Goal: Find specific page/section: Find specific page/section

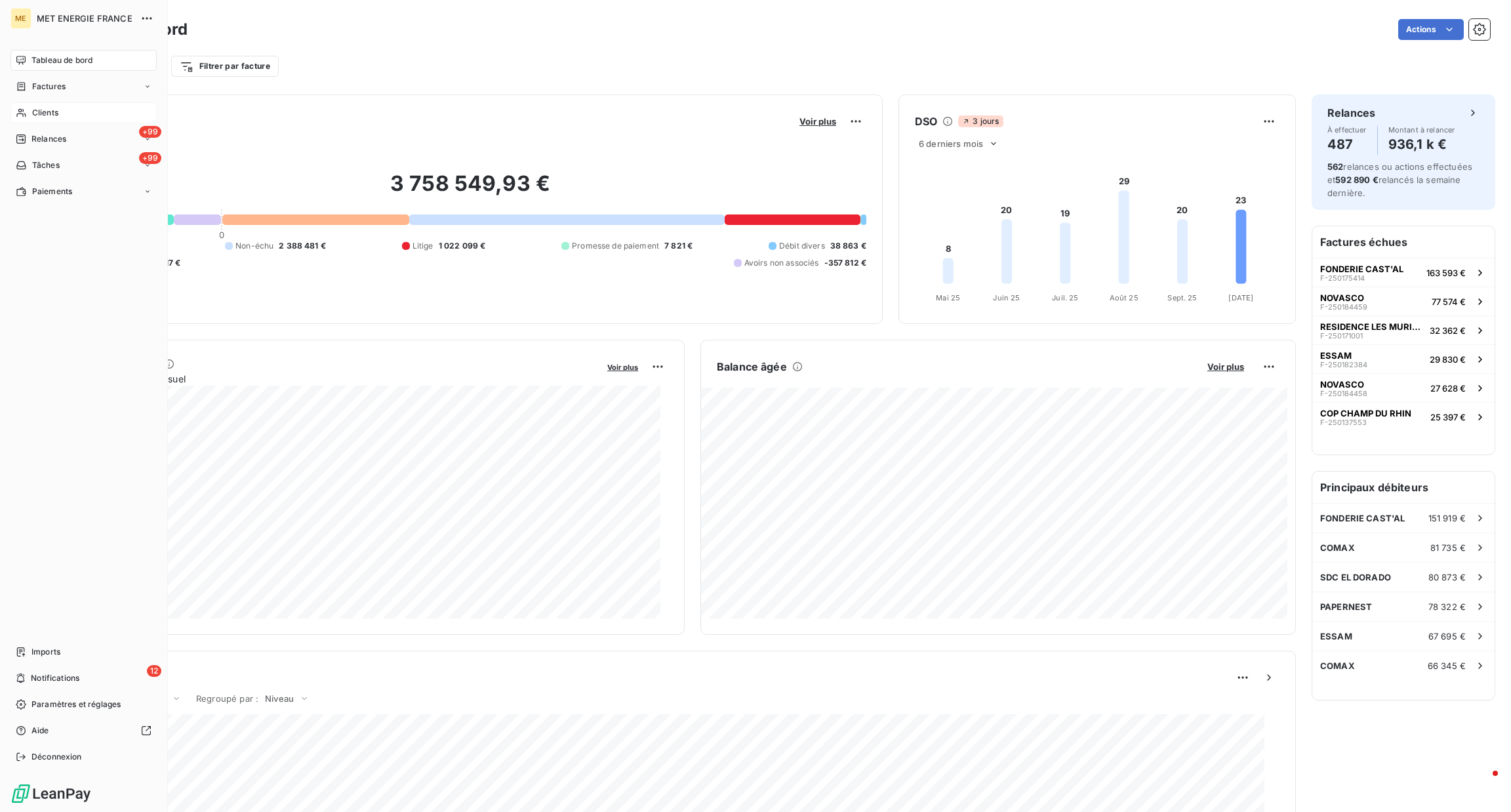
click at [34, 107] on span "Clients" at bounding box center [45, 112] width 26 height 12
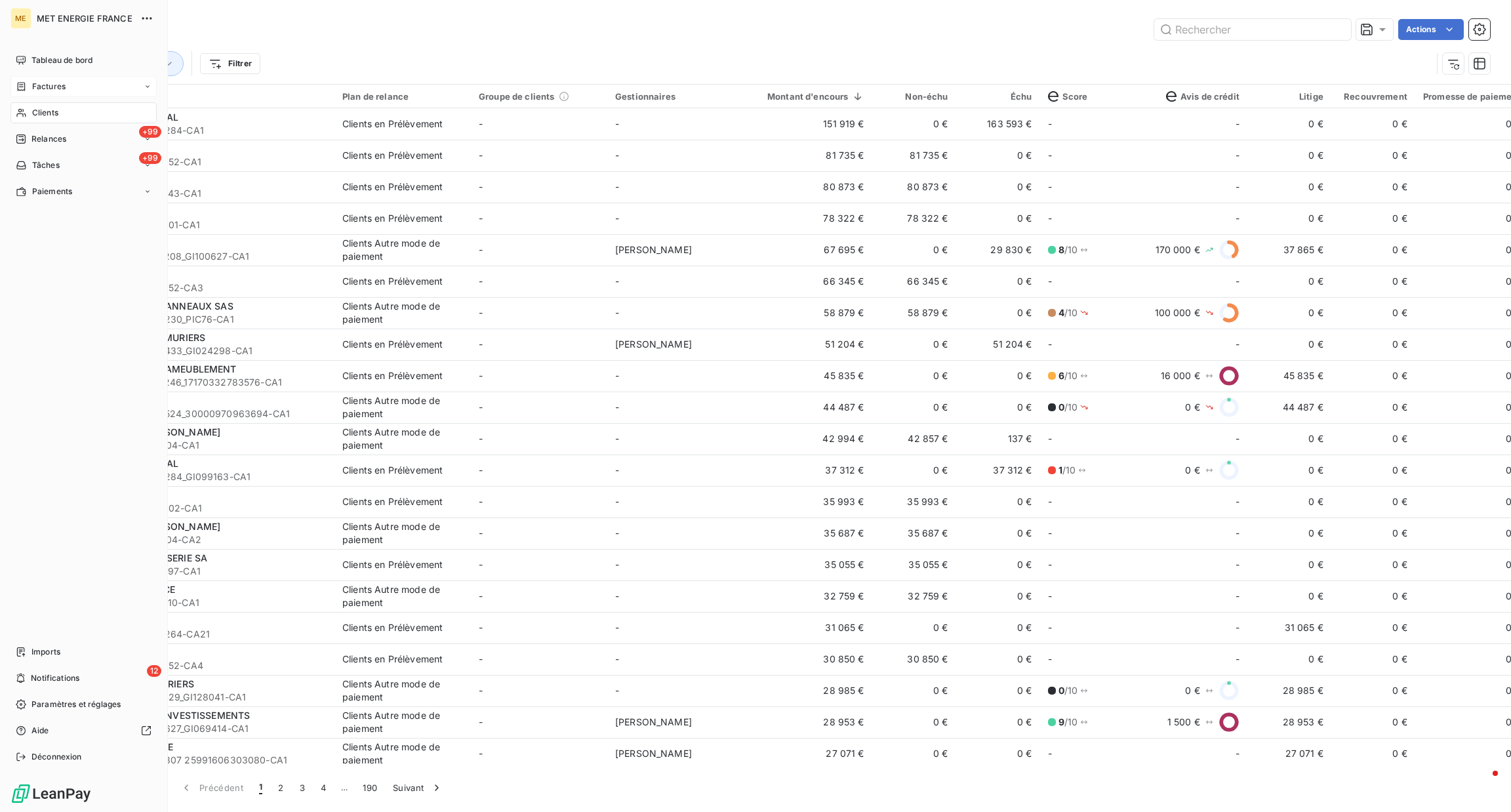
click at [75, 92] on div "Factures" at bounding box center [84, 86] width 146 height 21
click at [90, 120] on div "Factures" at bounding box center [92, 112] width 131 height 21
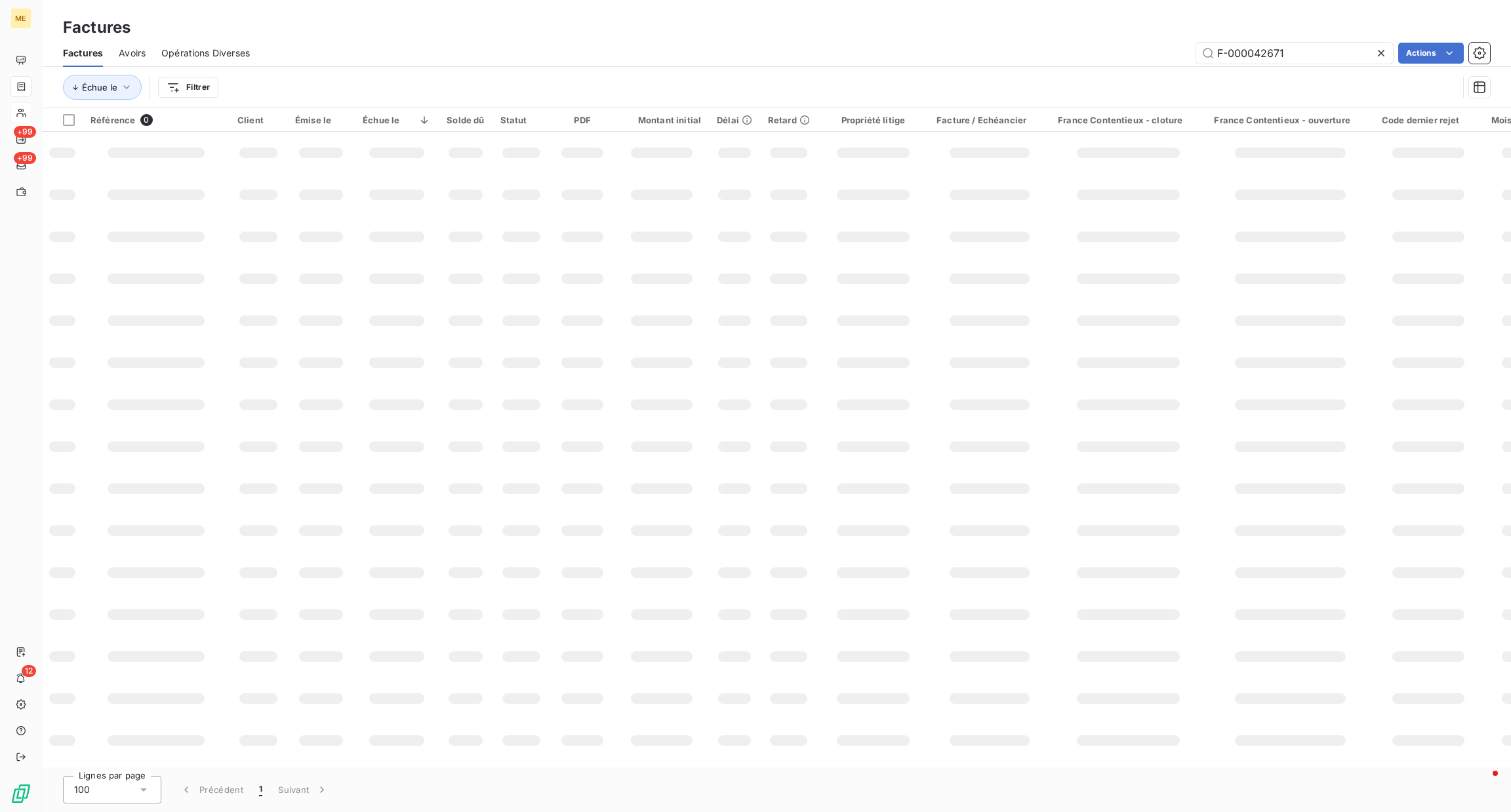
click at [1375, 60] on div at bounding box center [1384, 52] width 18 height 21
click at [1376, 60] on input "text" at bounding box center [1295, 52] width 197 height 21
click at [216, 85] on html "ME +99 +99 12 Factures Factures Avoirs Opérations Diverses Actions Échue le Fil…" at bounding box center [755, 406] width 1511 height 812
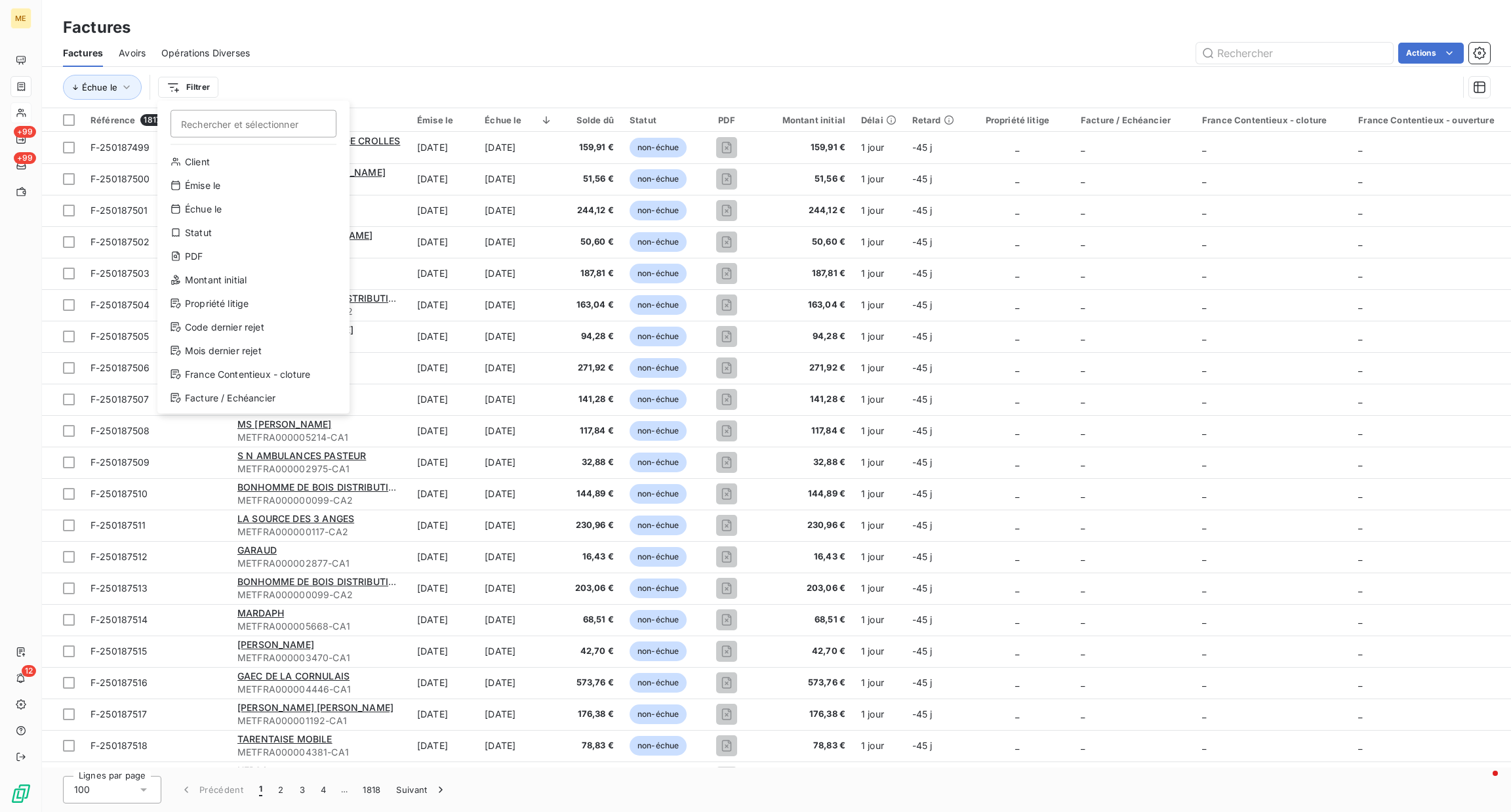
click at [354, 57] on html "ME +99 +99 12 Factures Factures Avoirs Opérations Diverses Actions Échue le Fil…" at bounding box center [755, 406] width 1511 height 812
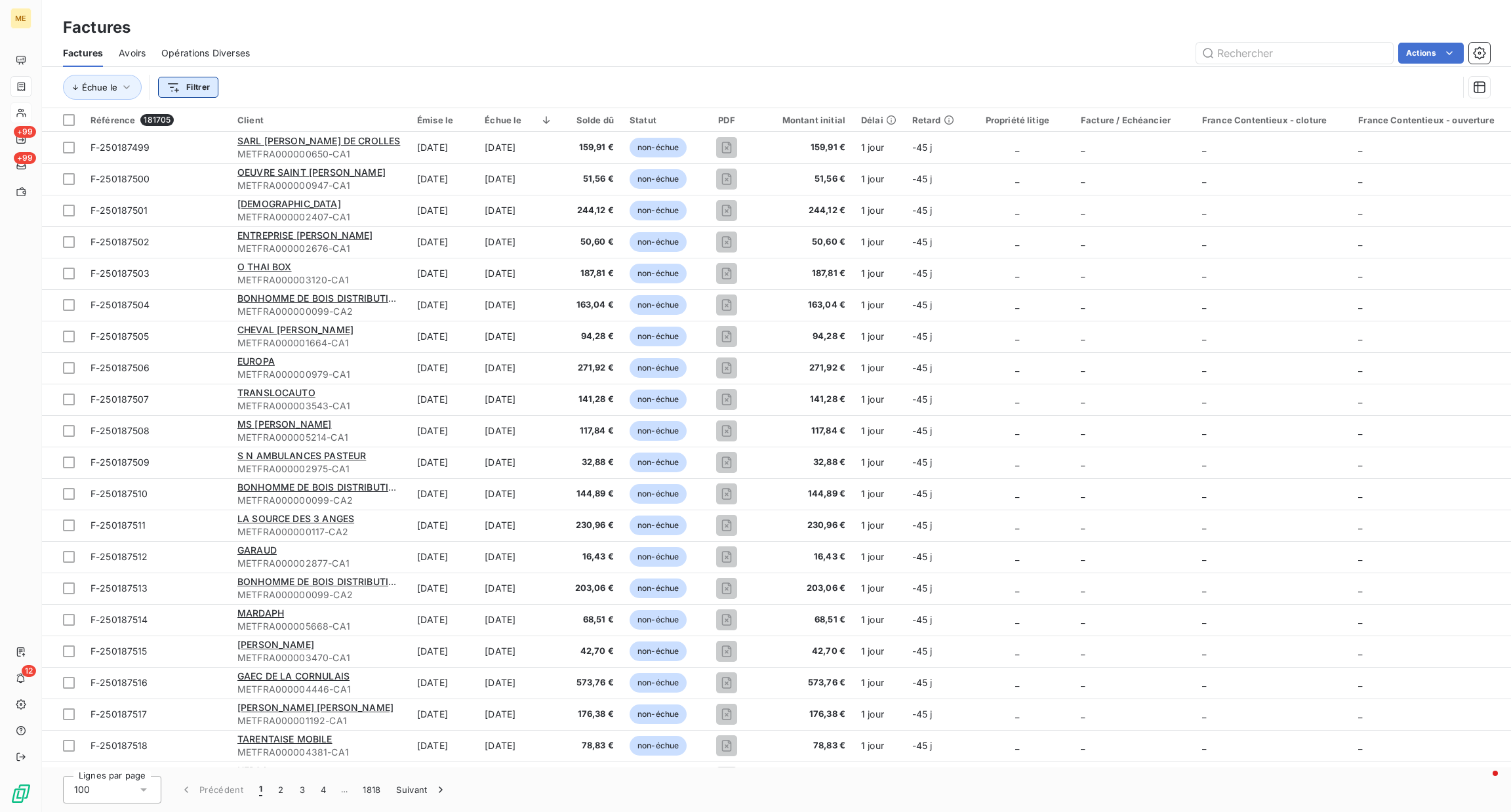
click at [176, 82] on html "ME +99 +99 12 Factures Factures Avoirs Opérations Diverses Actions Échue le Fil…" at bounding box center [755, 406] width 1511 height 812
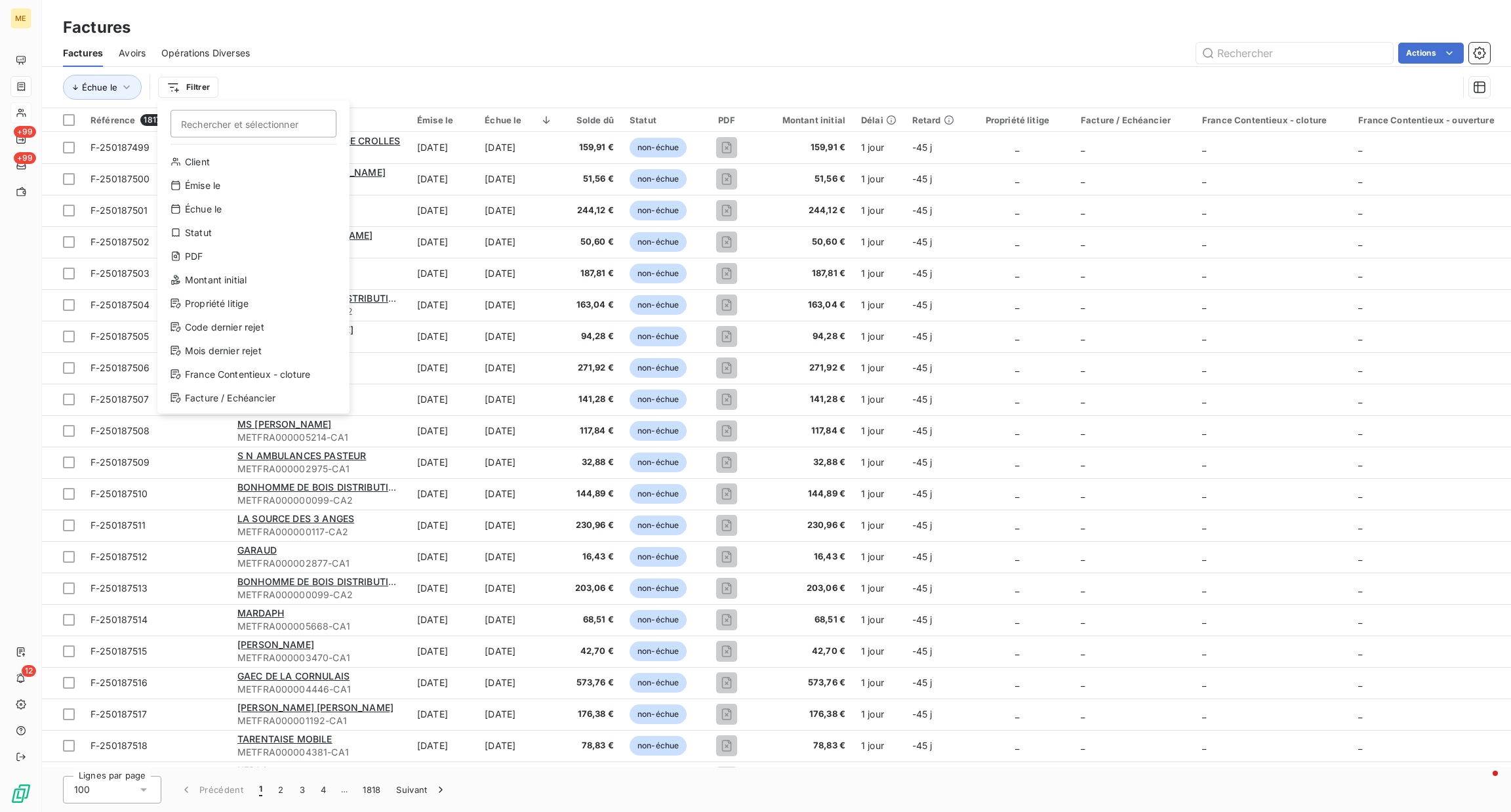
click at [392, 87] on html "ME +99 +99 12 Factures Factures Avoirs Opérations Diverses Actions Échue le Fil…" at bounding box center [755, 406] width 1511 height 812
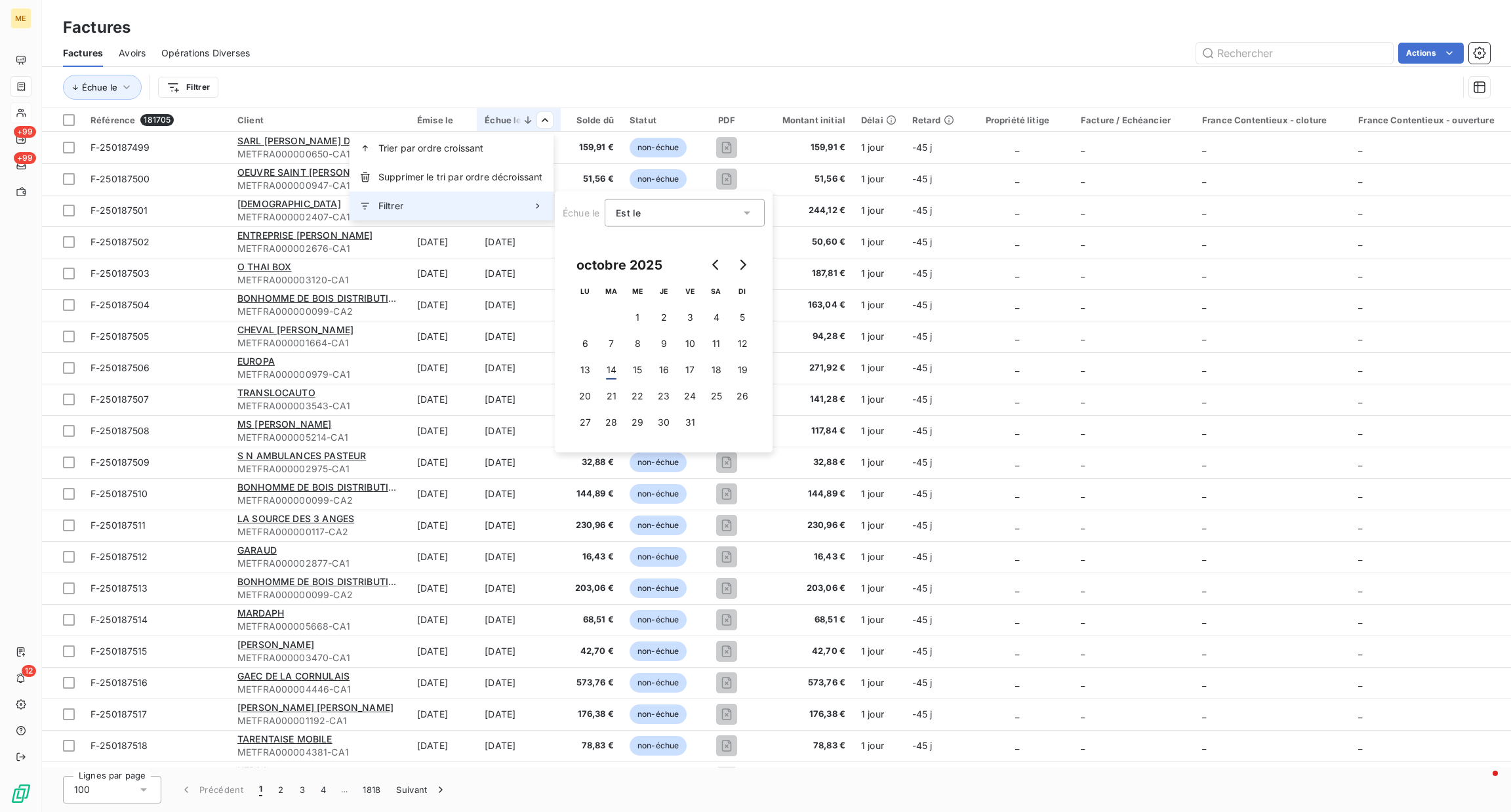
click at [465, 205] on div "Filtrer" at bounding box center [451, 206] width 204 height 29
click at [651, 220] on div "Est le eq" at bounding box center [678, 213] width 125 height 18
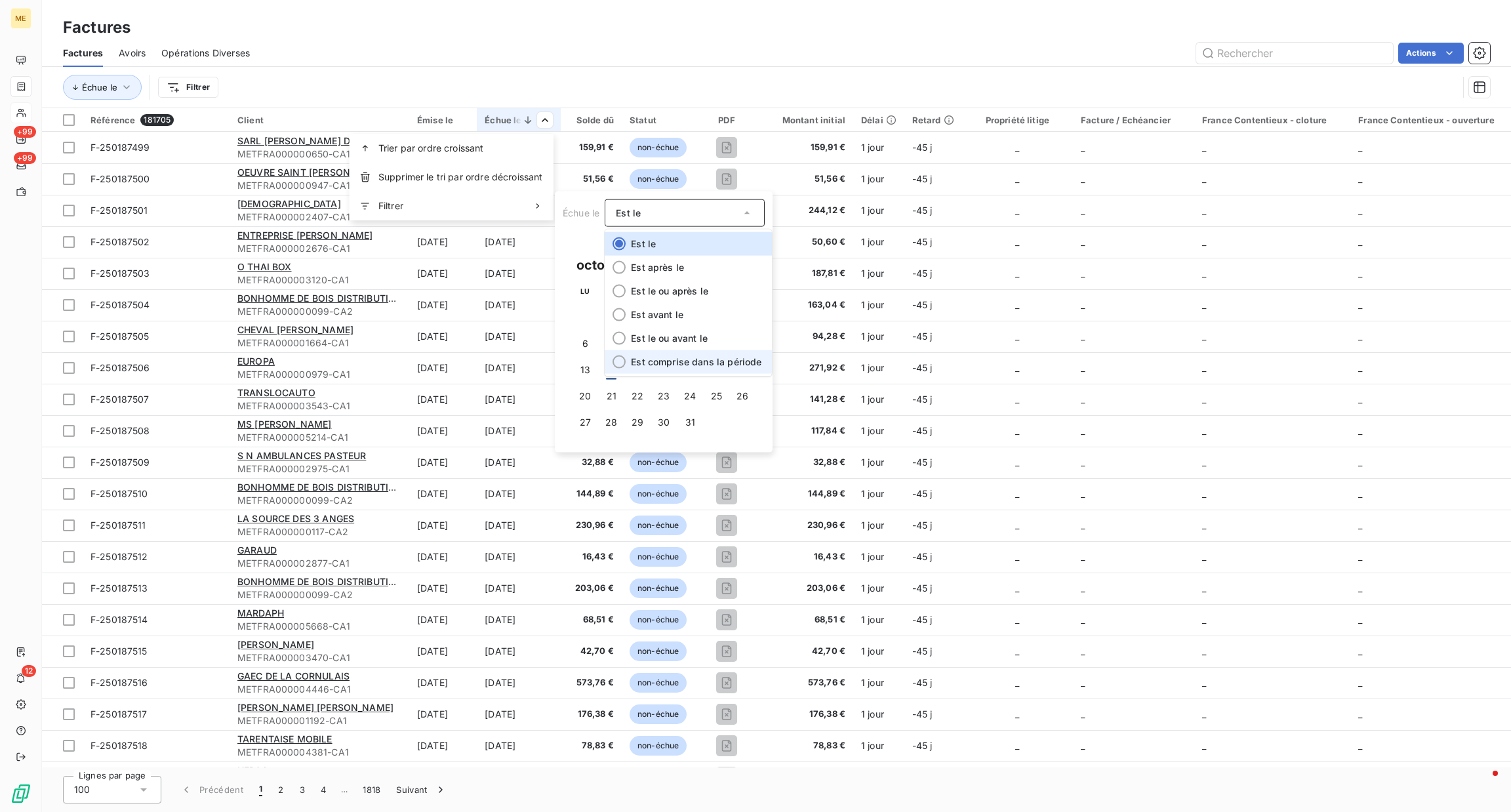
click at [675, 360] on span "Est comprise dans la période" at bounding box center [697, 361] width 131 height 12
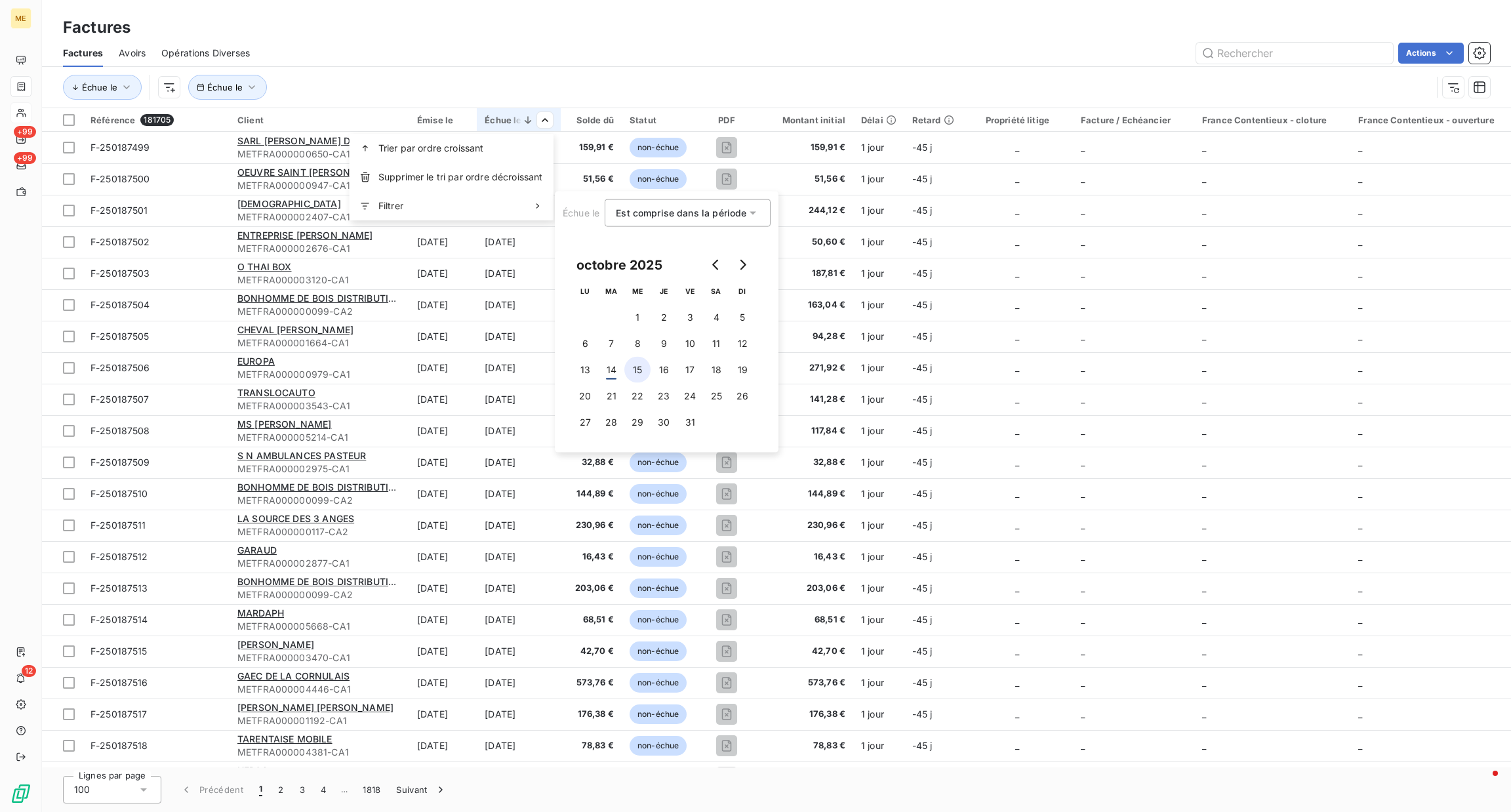
click at [644, 379] on button "15" at bounding box center [637, 370] width 26 height 26
click at [624, 389] on button "22" at bounding box center [637, 396] width 26 height 26
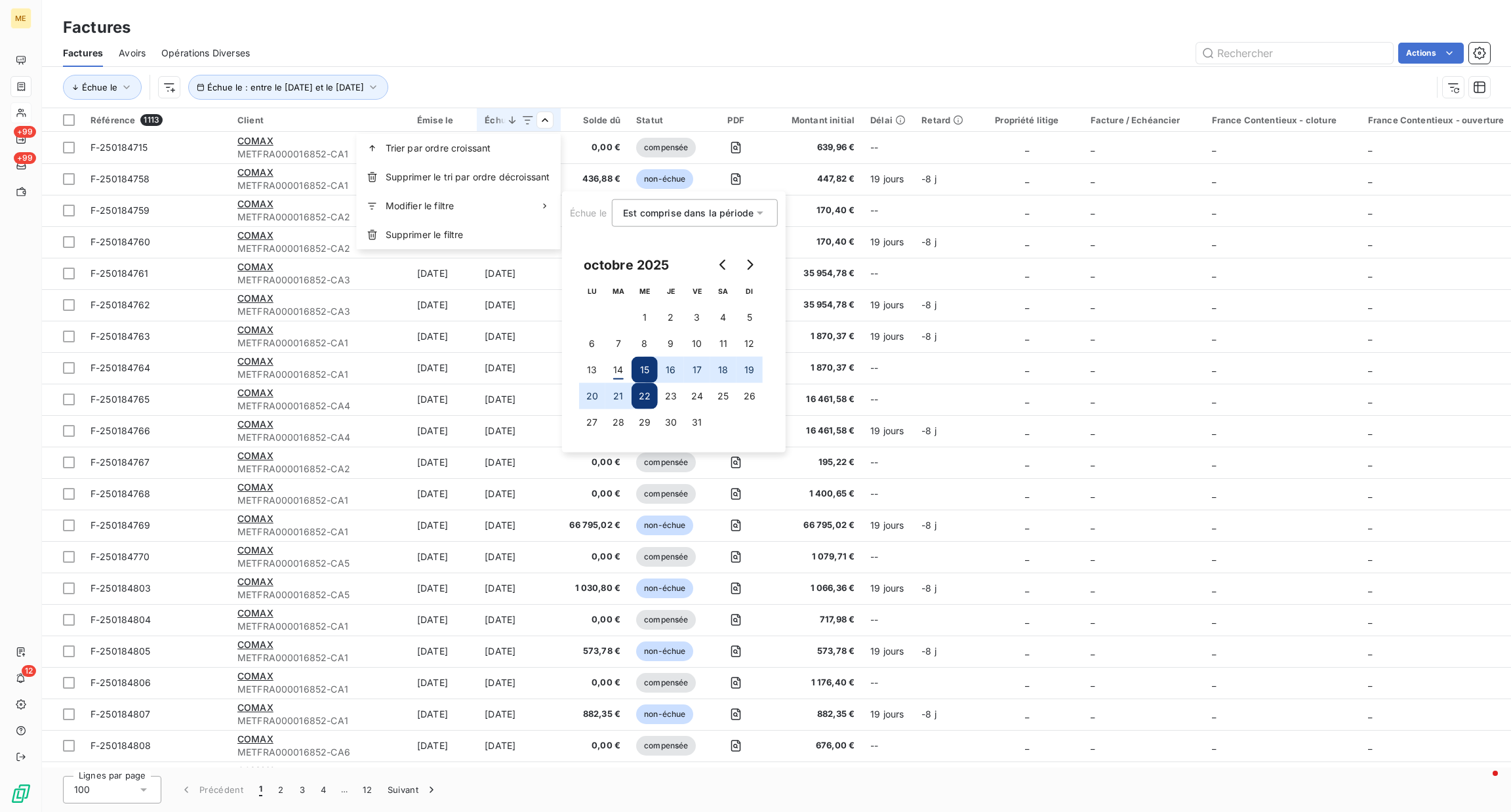
click at [780, 47] on html "ME +99 +99 12 Factures Factures Avoirs Opérations Diverses Actions Échue le Éch…" at bounding box center [755, 406] width 1511 height 812
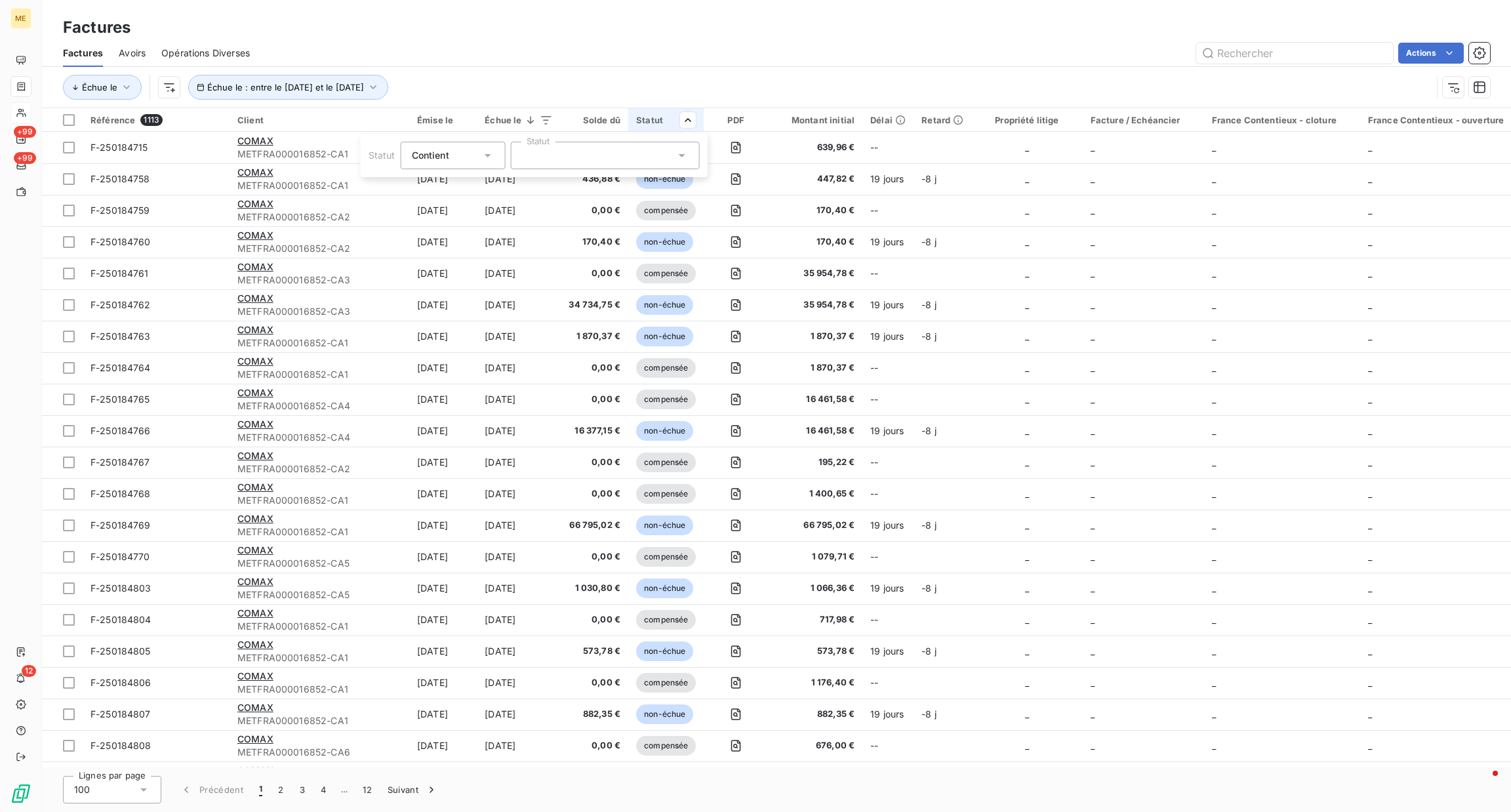
click at [634, 161] on div at bounding box center [606, 155] width 189 height 28
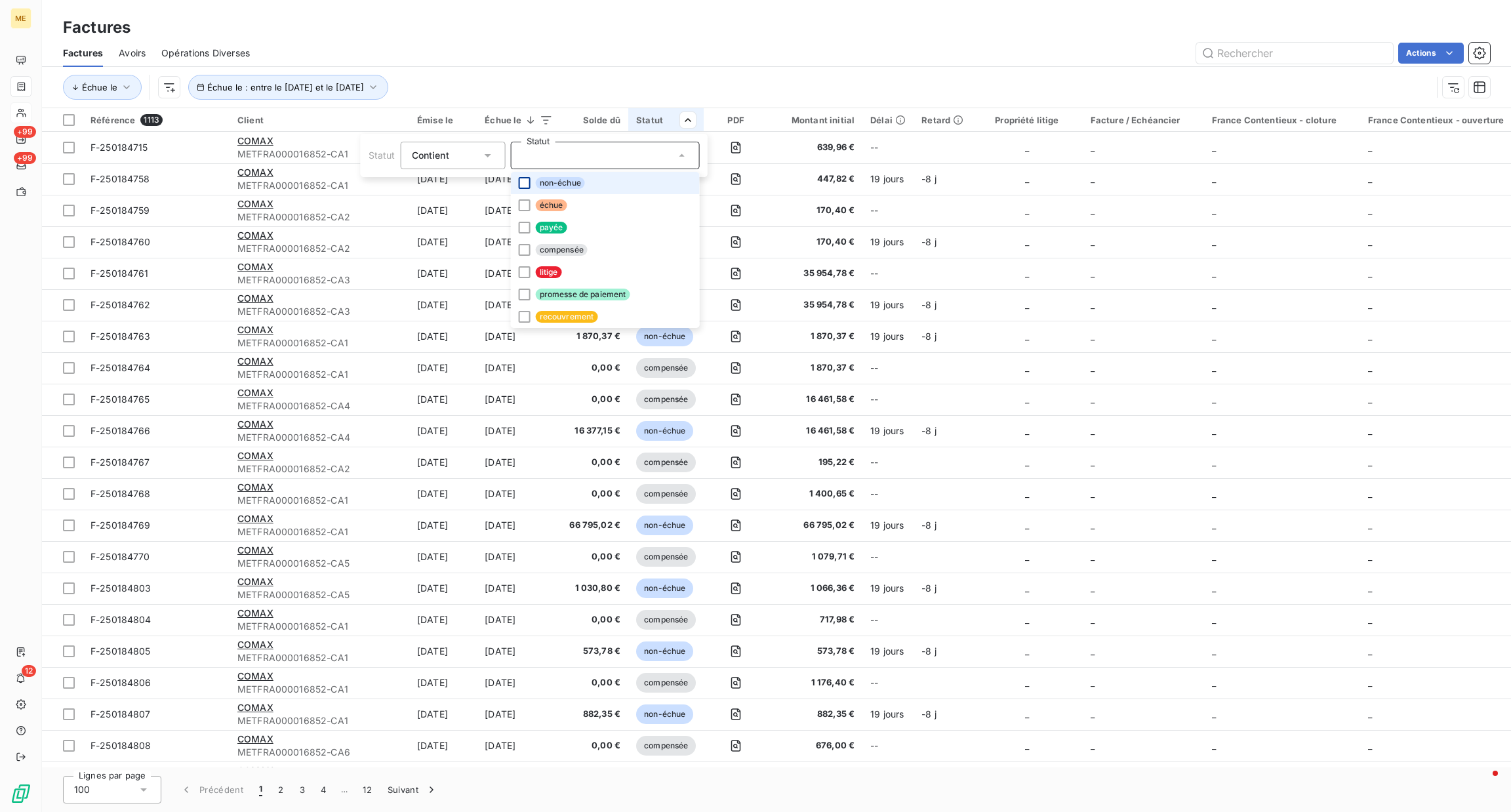
click at [528, 181] on div at bounding box center [524, 182] width 12 height 12
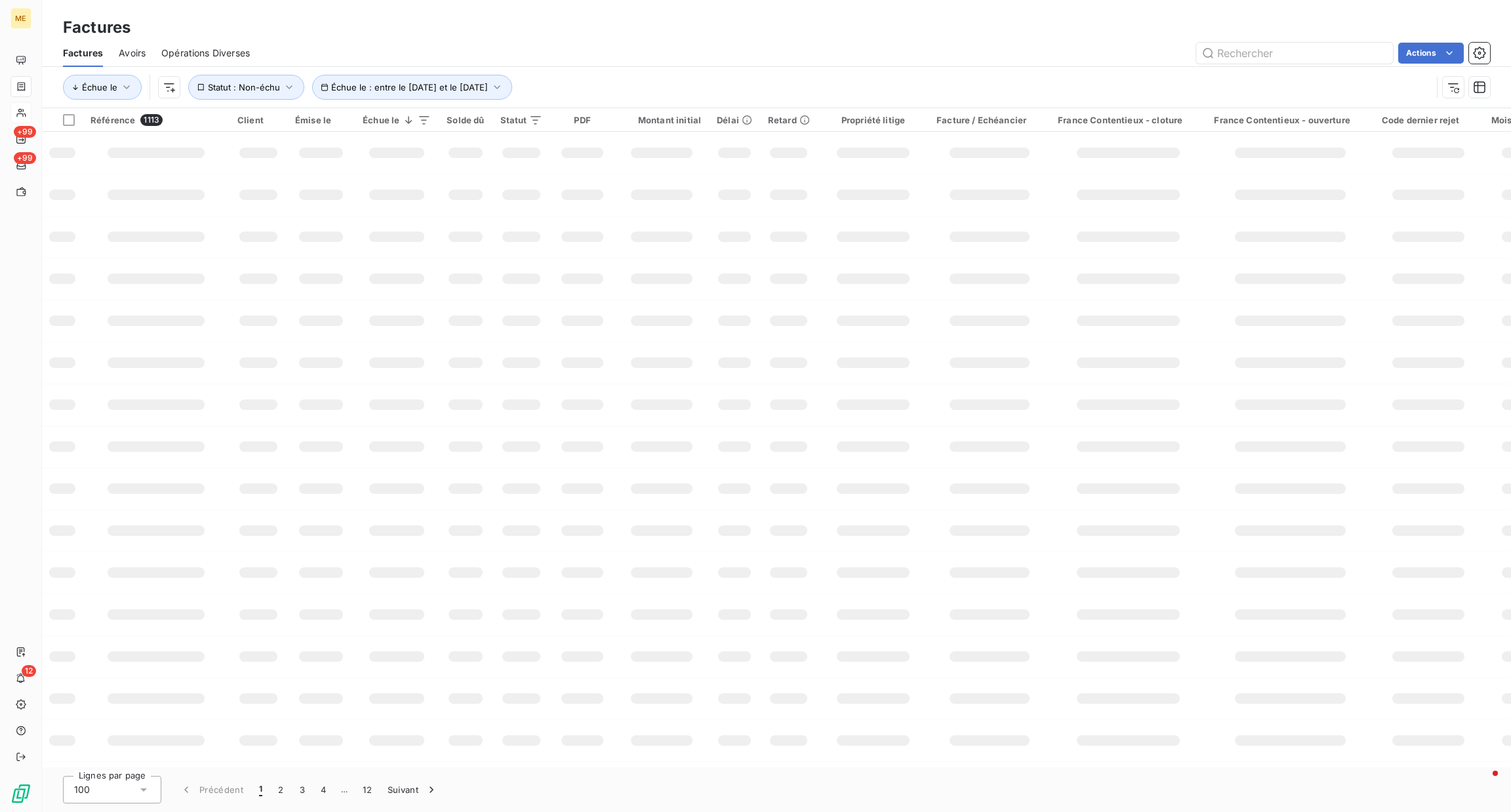
click at [718, 45] on html "ME +99 +99 12 Factures Factures Avoirs Opérations Diverses Actions Échue le Éch…" at bounding box center [755, 406] width 1511 height 812
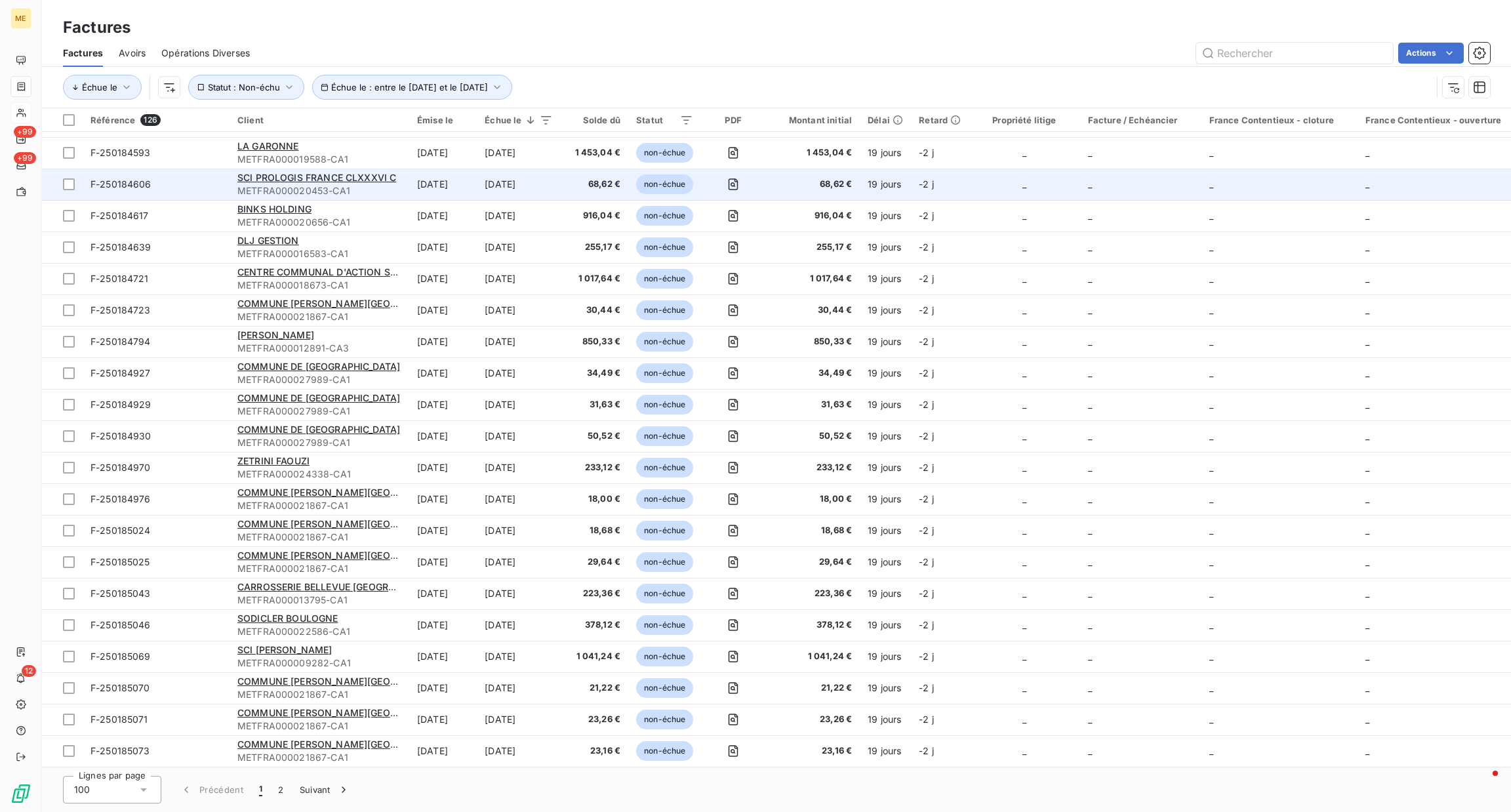
scroll to position [2518, 0]
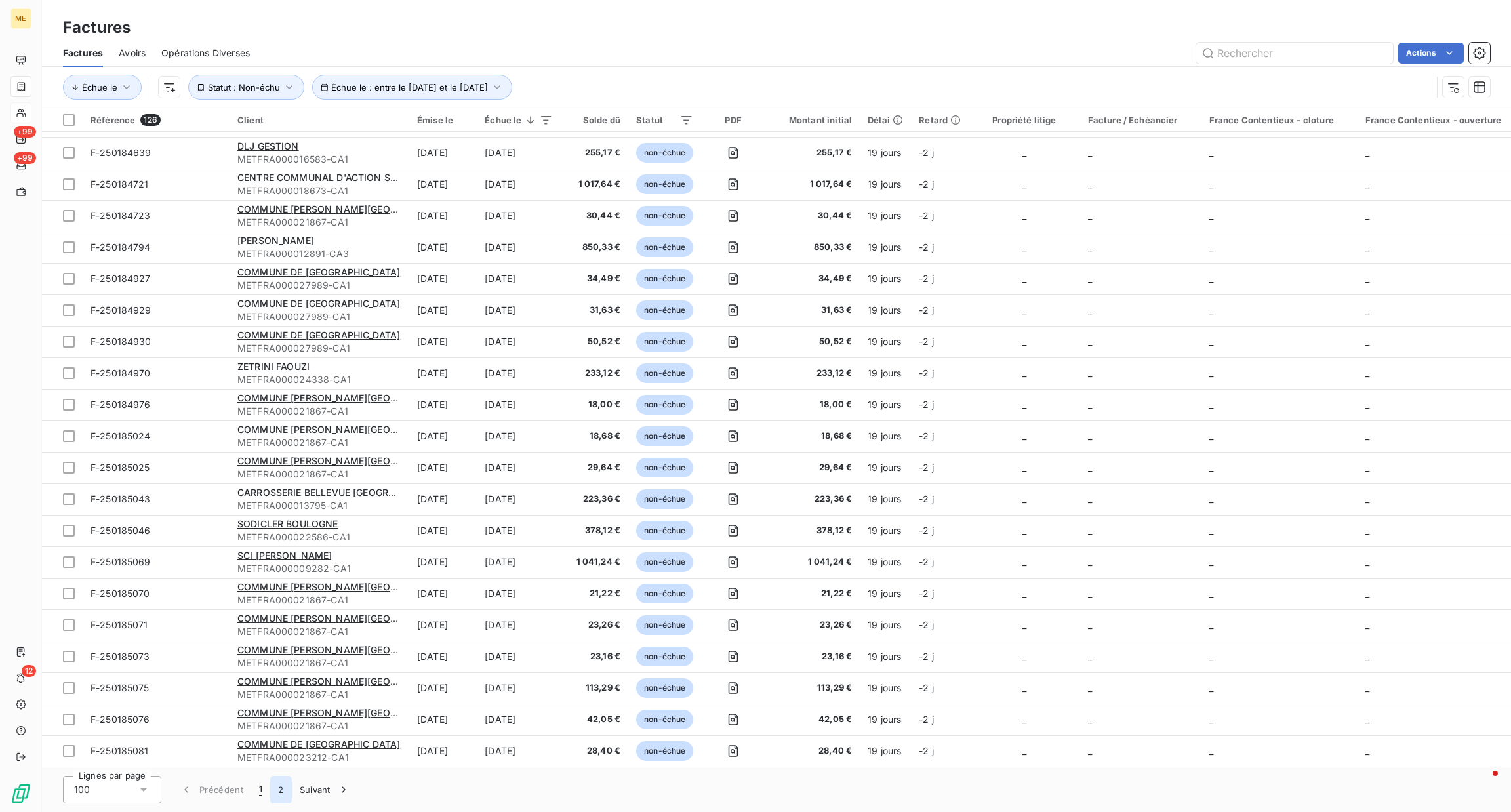
click at [283, 795] on button "2" at bounding box center [280, 790] width 21 height 28
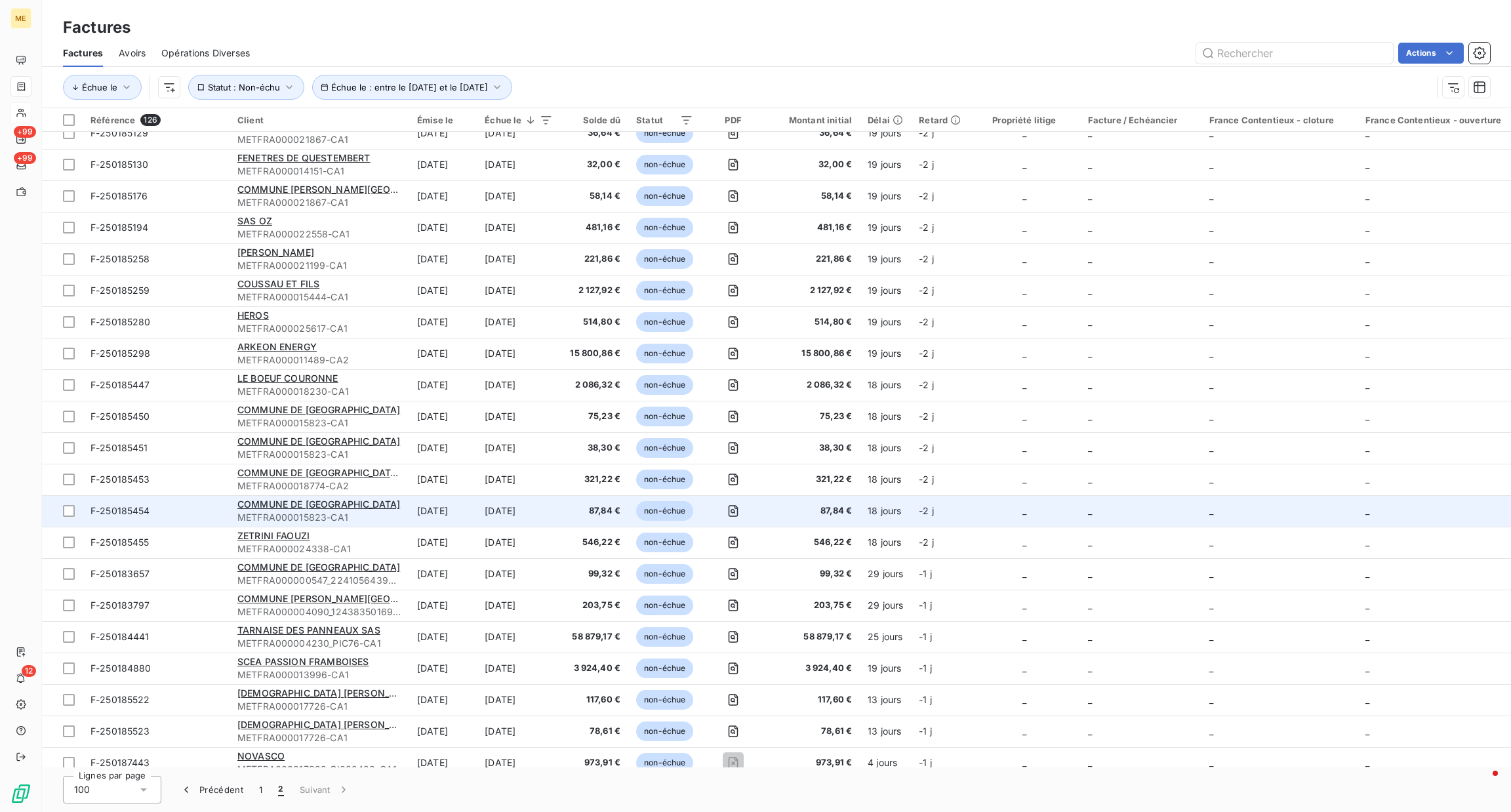
scroll to position [188, 0]
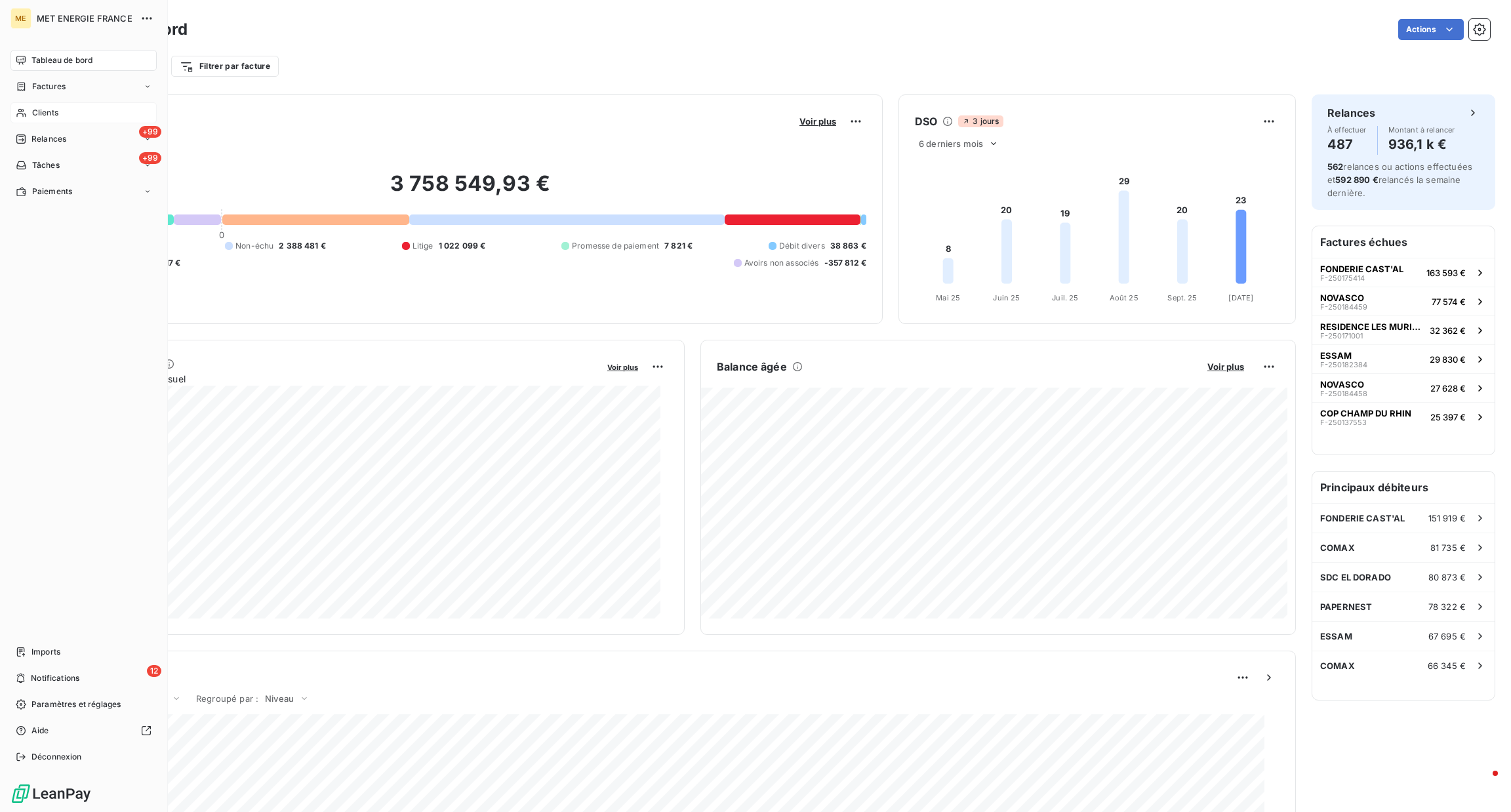
click at [19, 115] on icon at bounding box center [21, 113] width 12 height 11
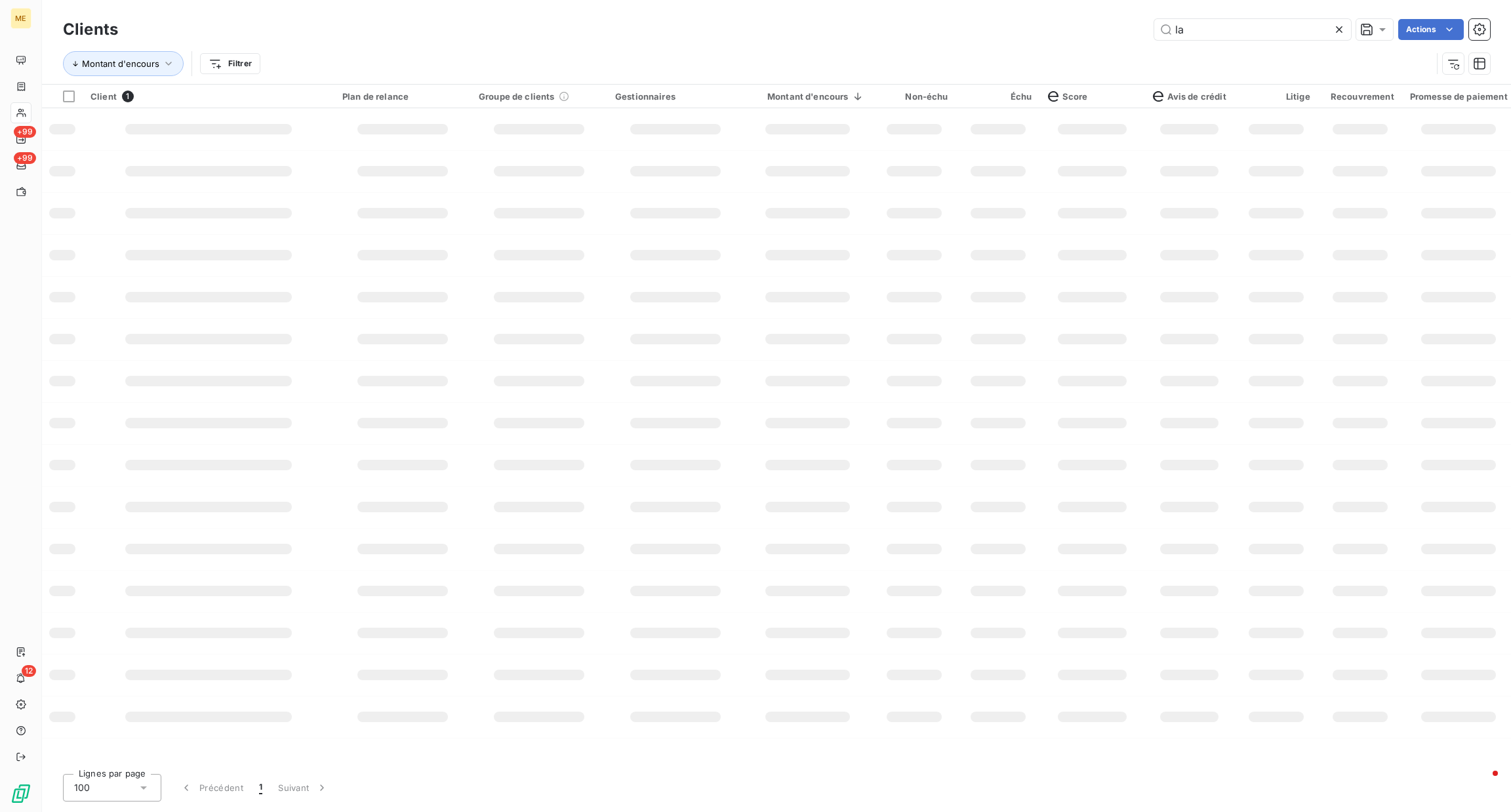
type input "l"
type input "SGC"
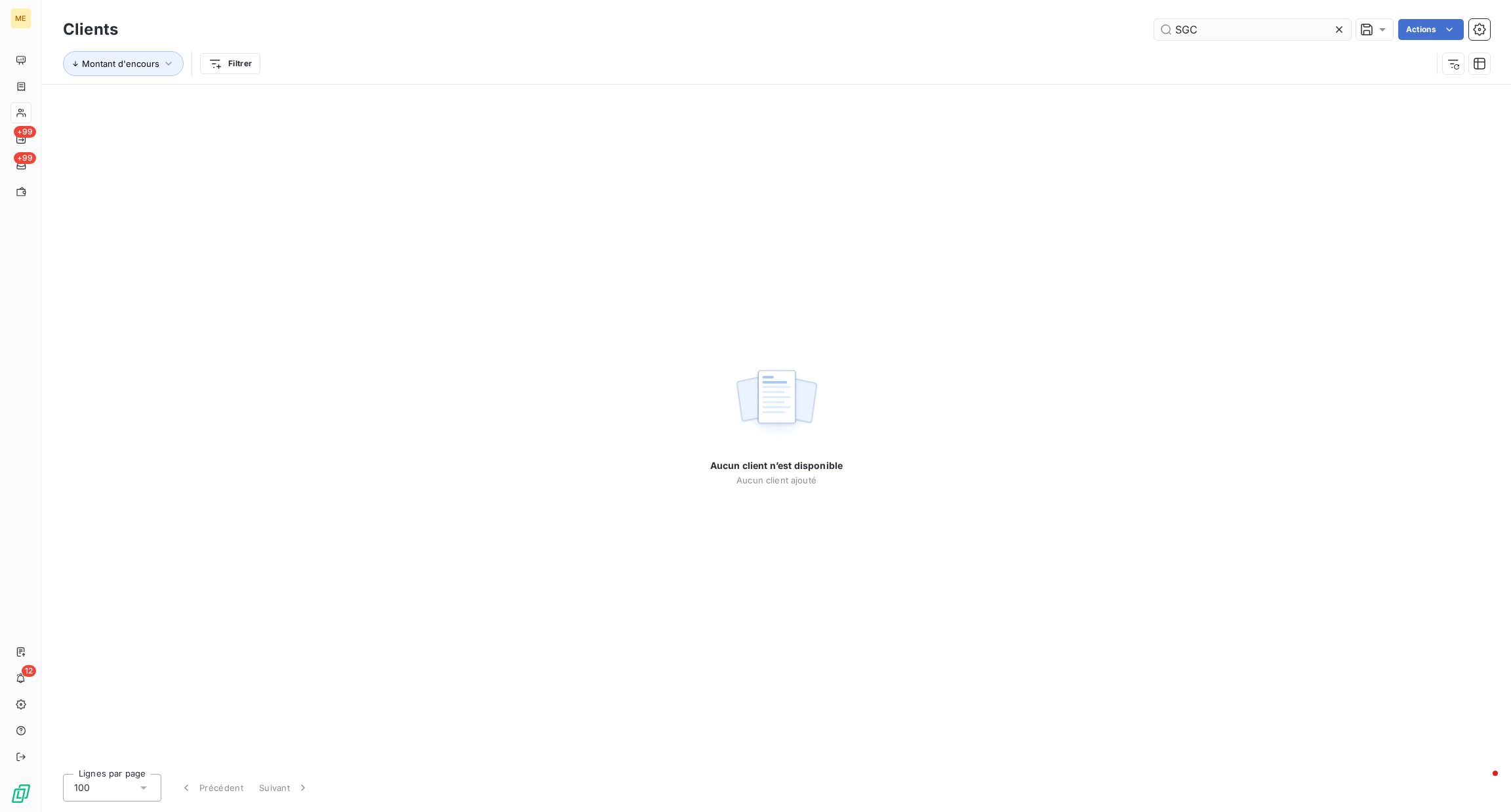
click at [1167, 19] on input "SGC" at bounding box center [1253, 29] width 197 height 21
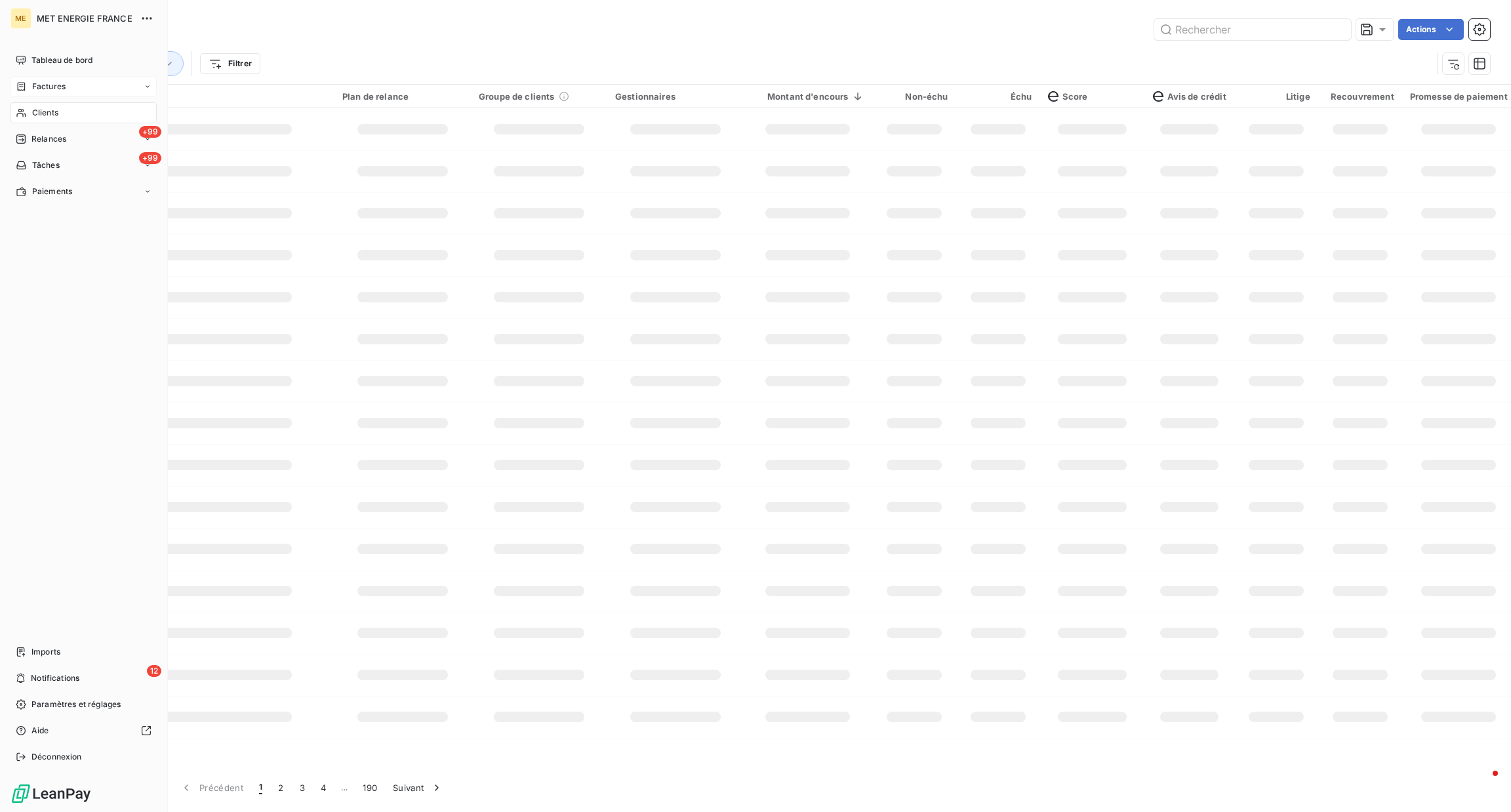
click at [42, 92] on div "Factures" at bounding box center [84, 86] width 146 height 21
click at [72, 108] on div "Factures" at bounding box center [92, 112] width 131 height 21
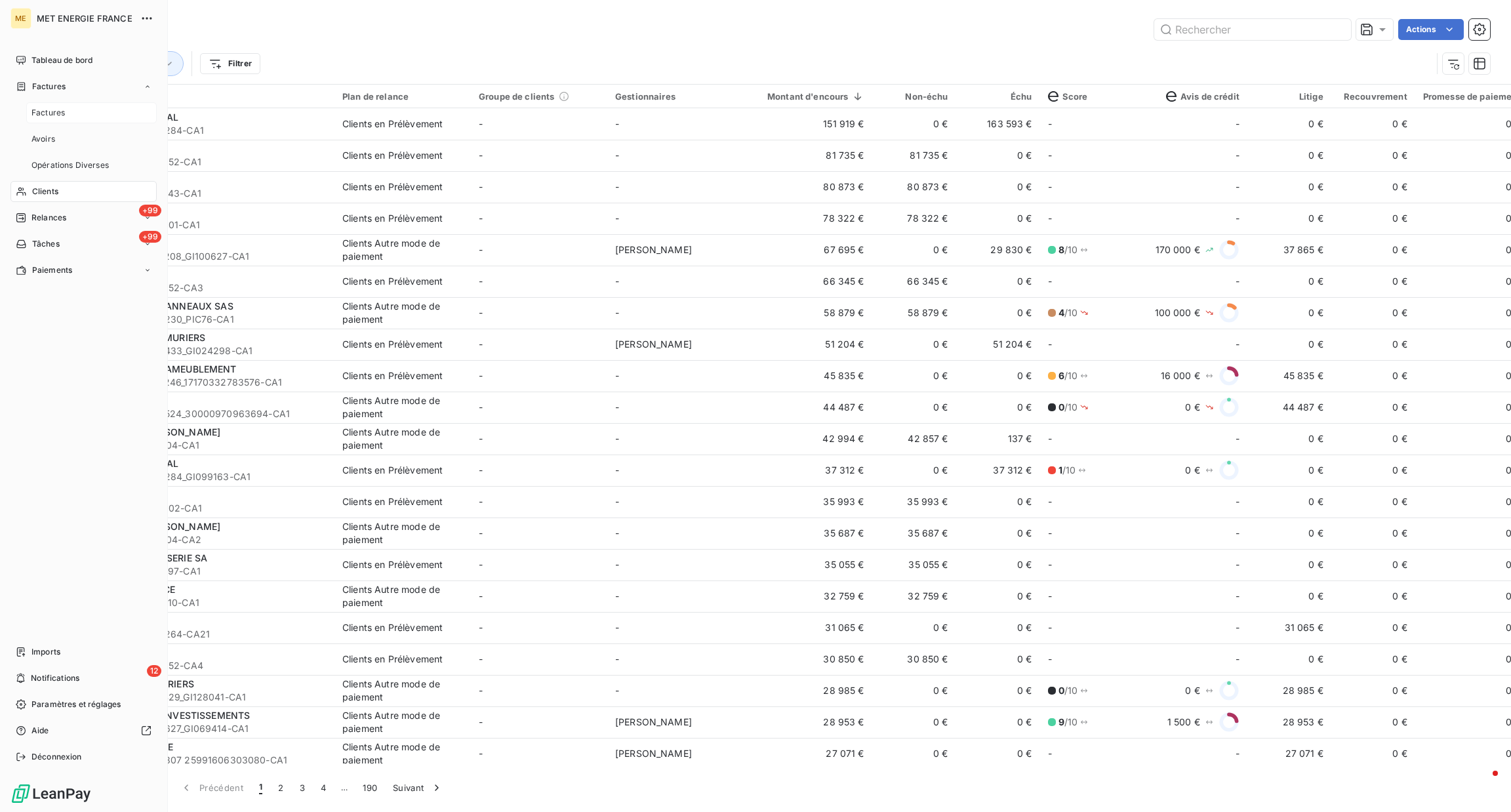
click at [70, 111] on div "Factures" at bounding box center [92, 112] width 131 height 21
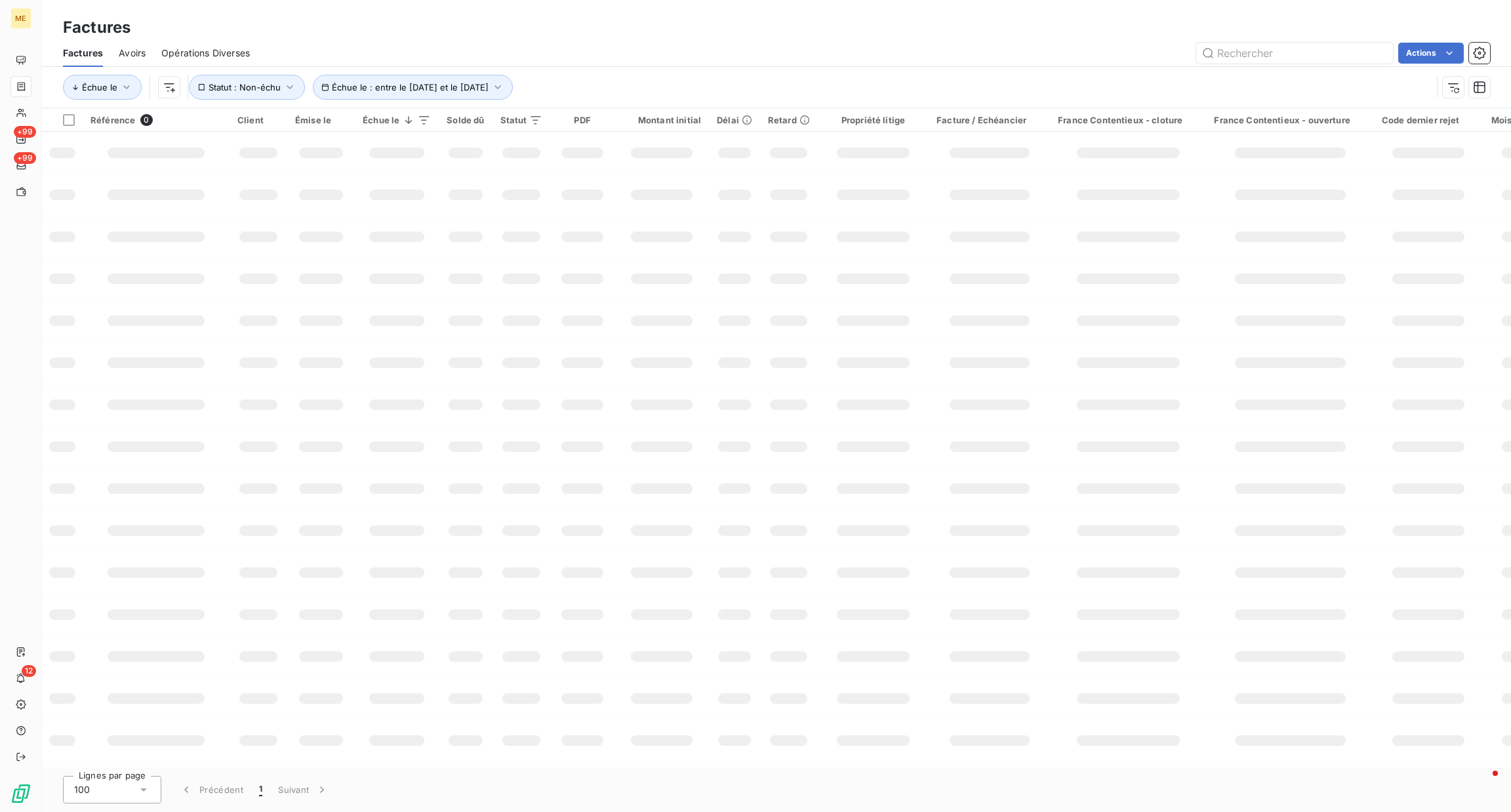
click at [1174, 19] on div "Factures" at bounding box center [777, 27] width 1469 height 24
click at [1216, 45] on input "text" at bounding box center [1295, 52] width 197 height 21
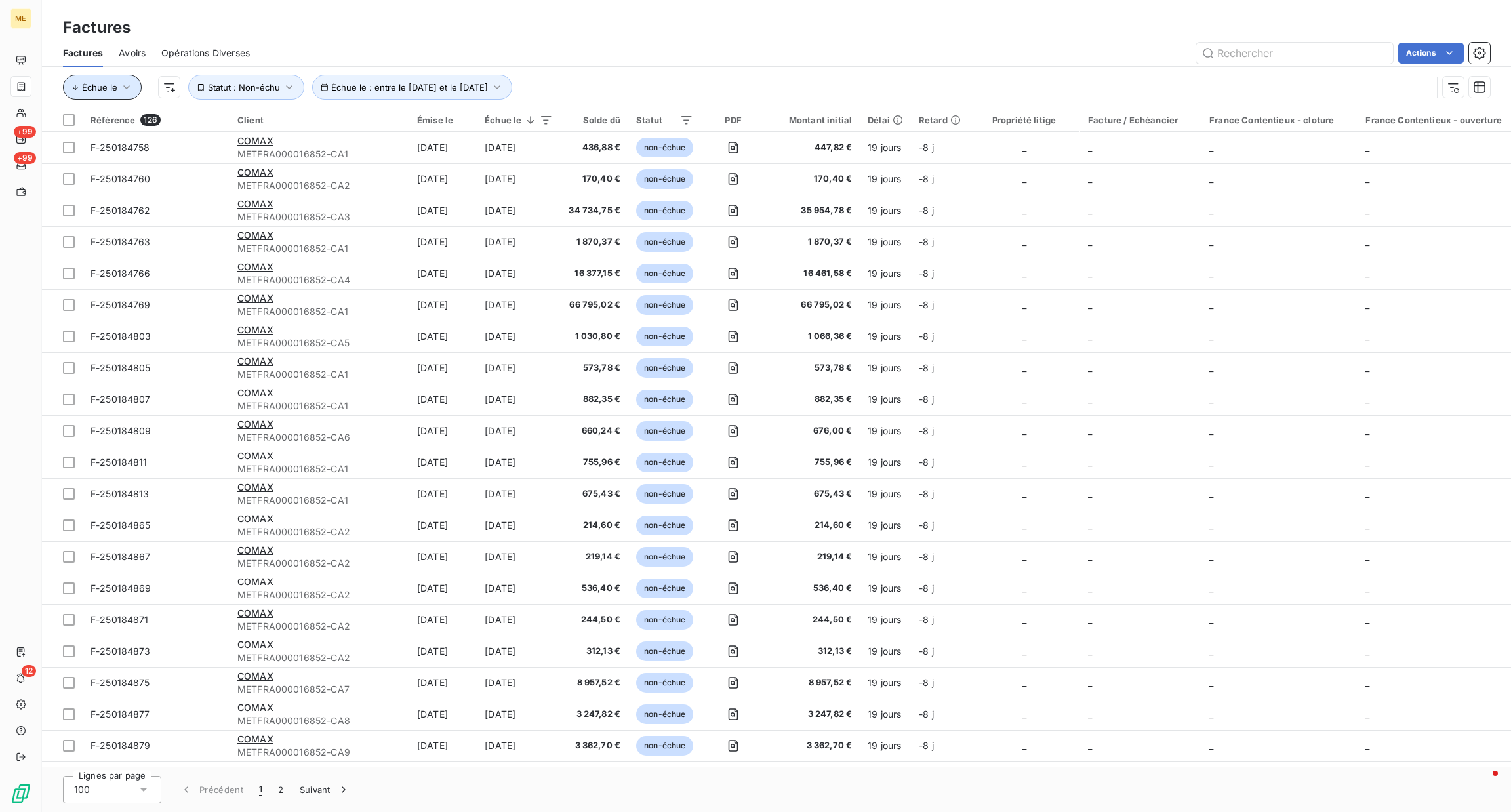
click at [109, 88] on span "Échue le" at bounding box center [100, 88] width 35 height 11
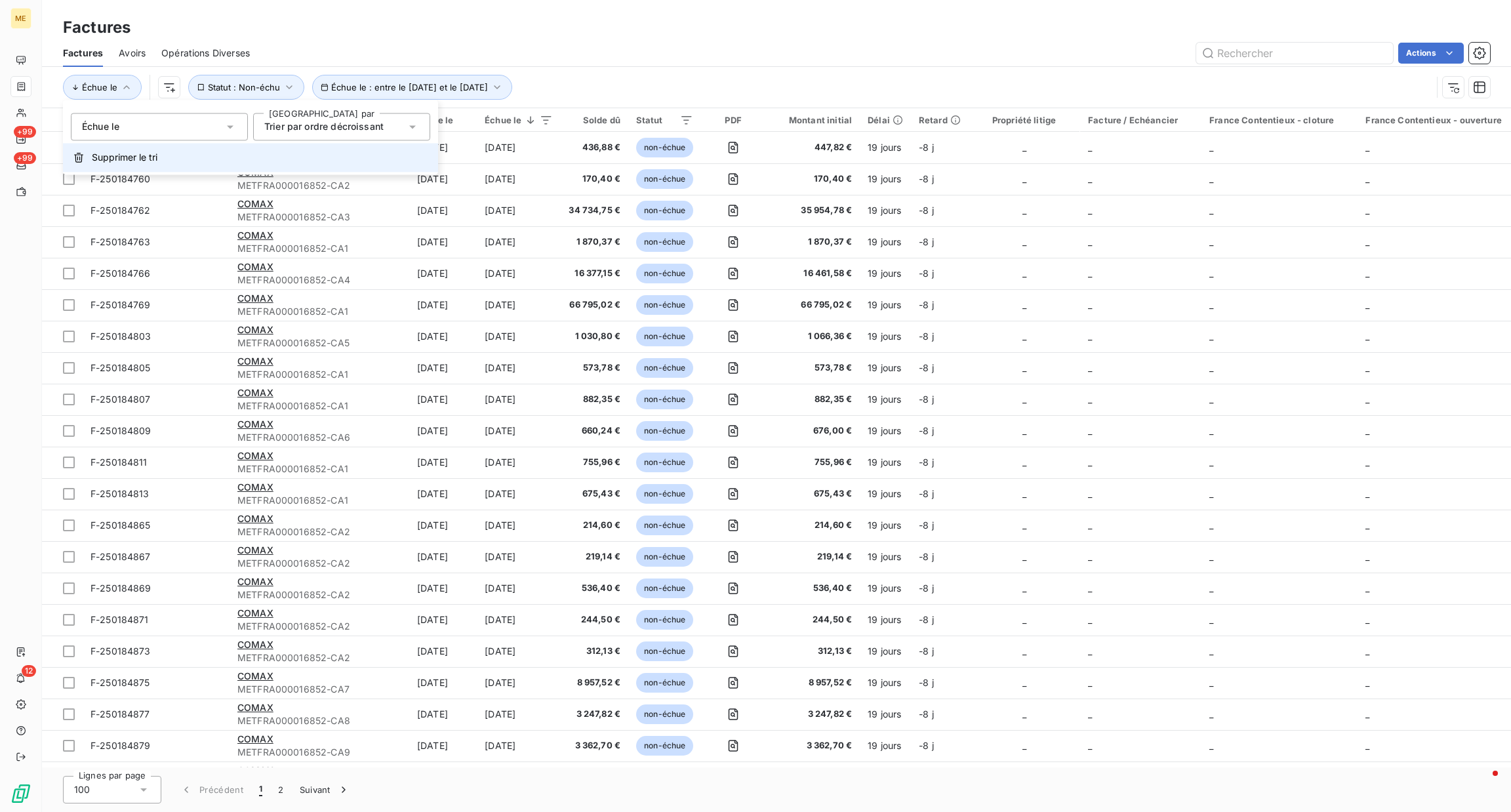
click at [111, 145] on button "Supprimer le tri" at bounding box center [251, 158] width 375 height 29
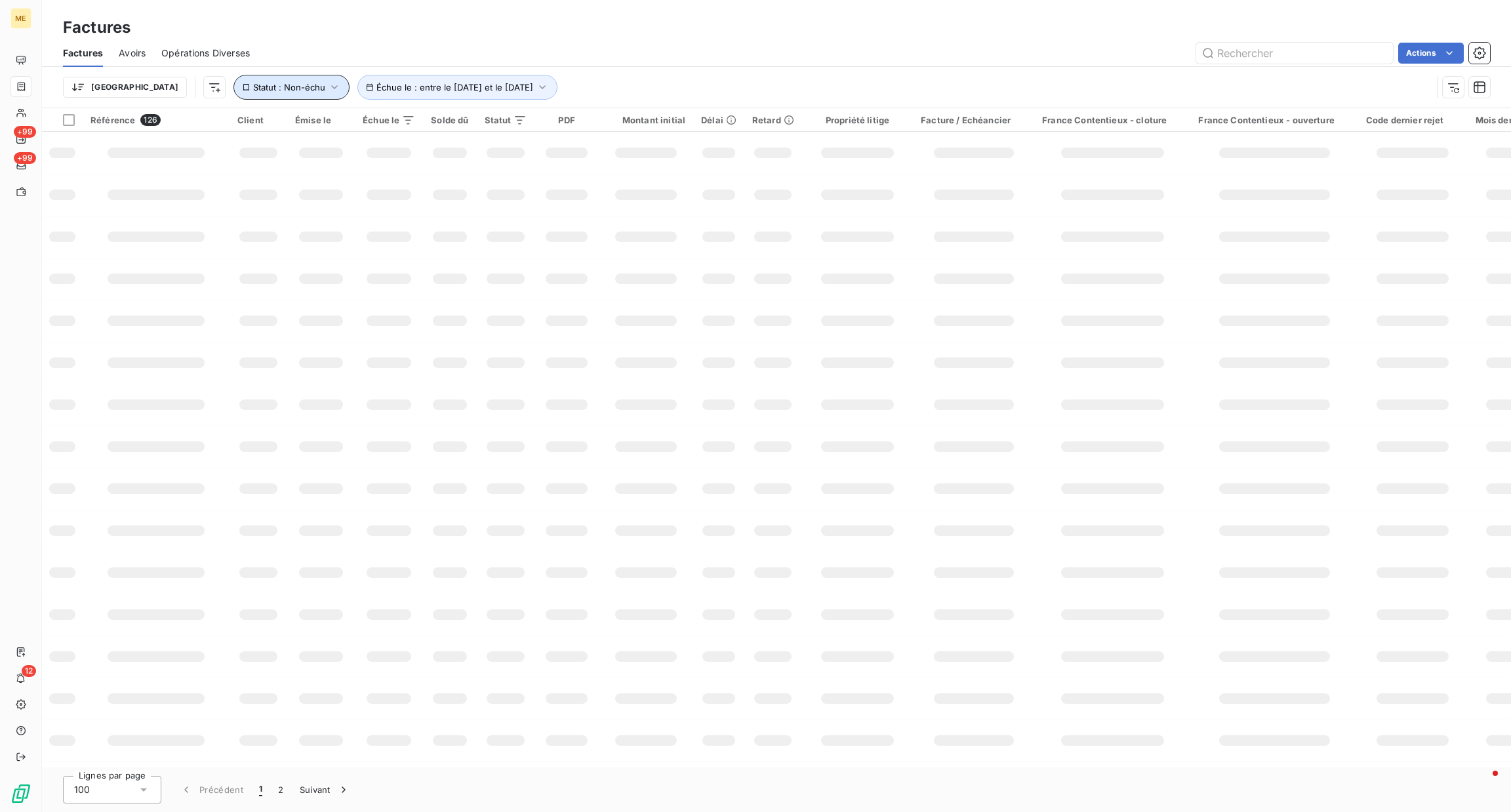
click at [253, 82] on span "Statut : Non-échu" at bounding box center [289, 88] width 72 height 11
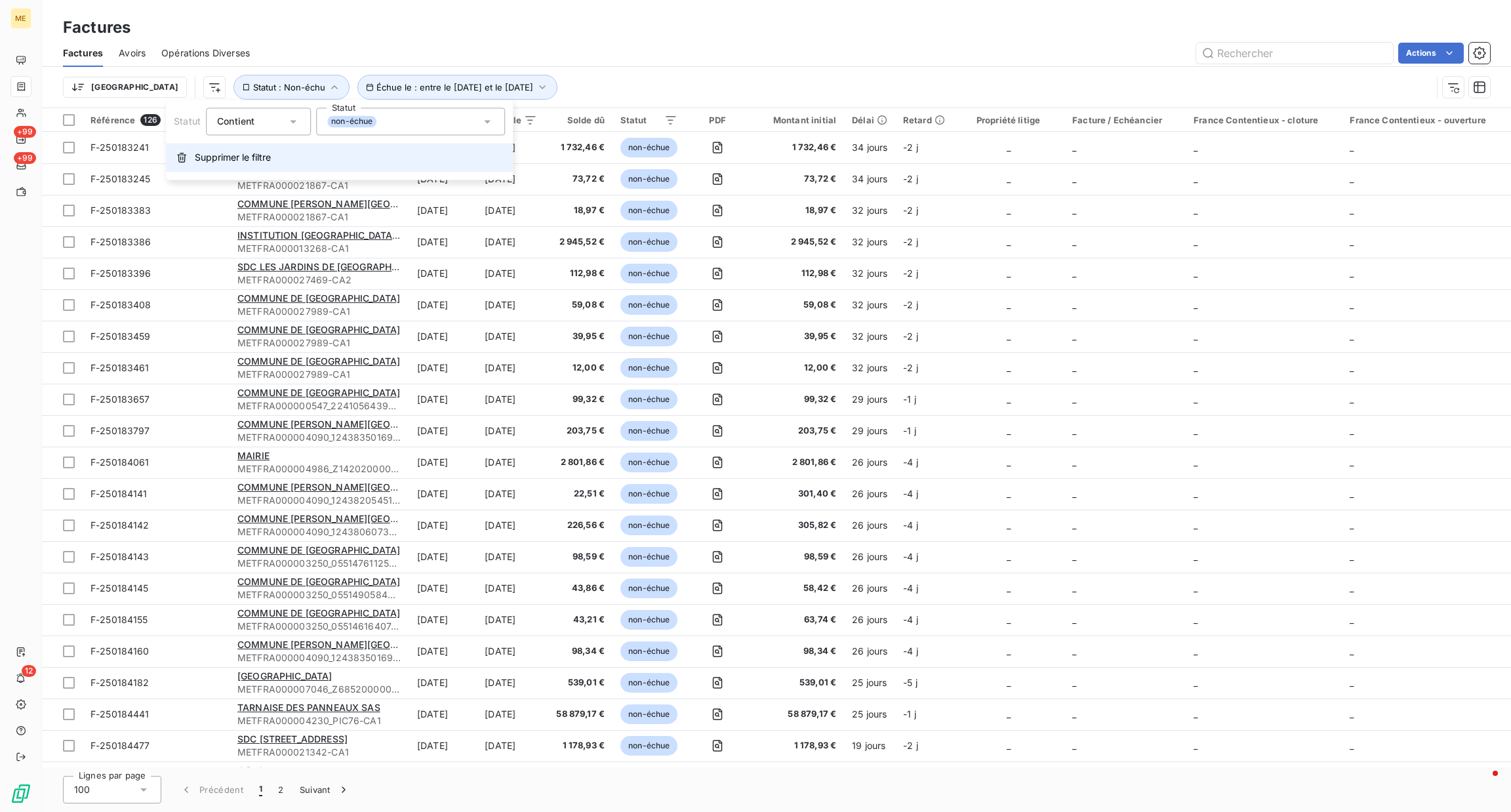
click at [235, 162] on span "Supprimer le filtre" at bounding box center [232, 157] width 76 height 13
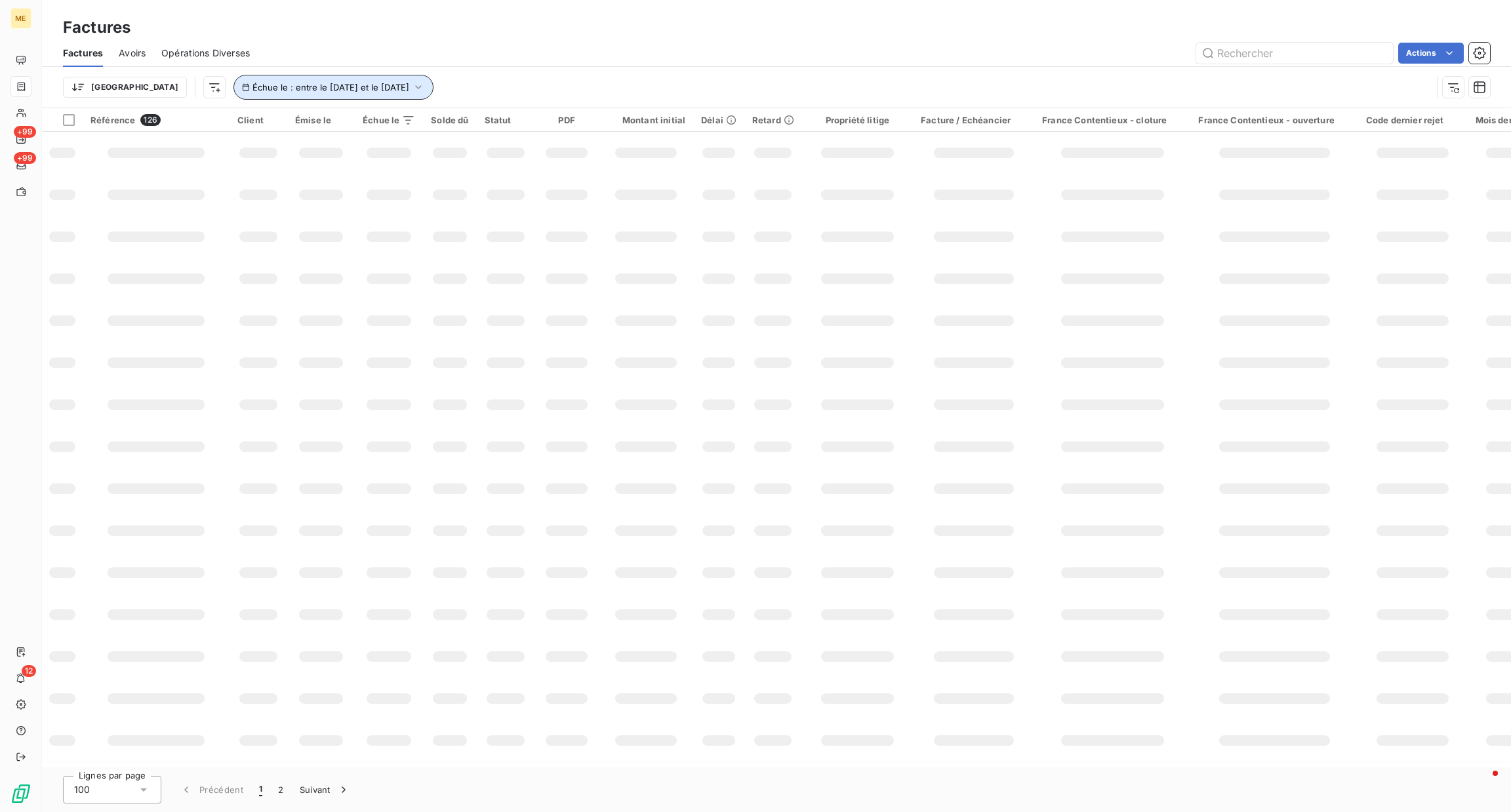
click at [351, 98] on button "Échue le : entre le [DATE] et le [DATE]" at bounding box center [334, 87] width 200 height 25
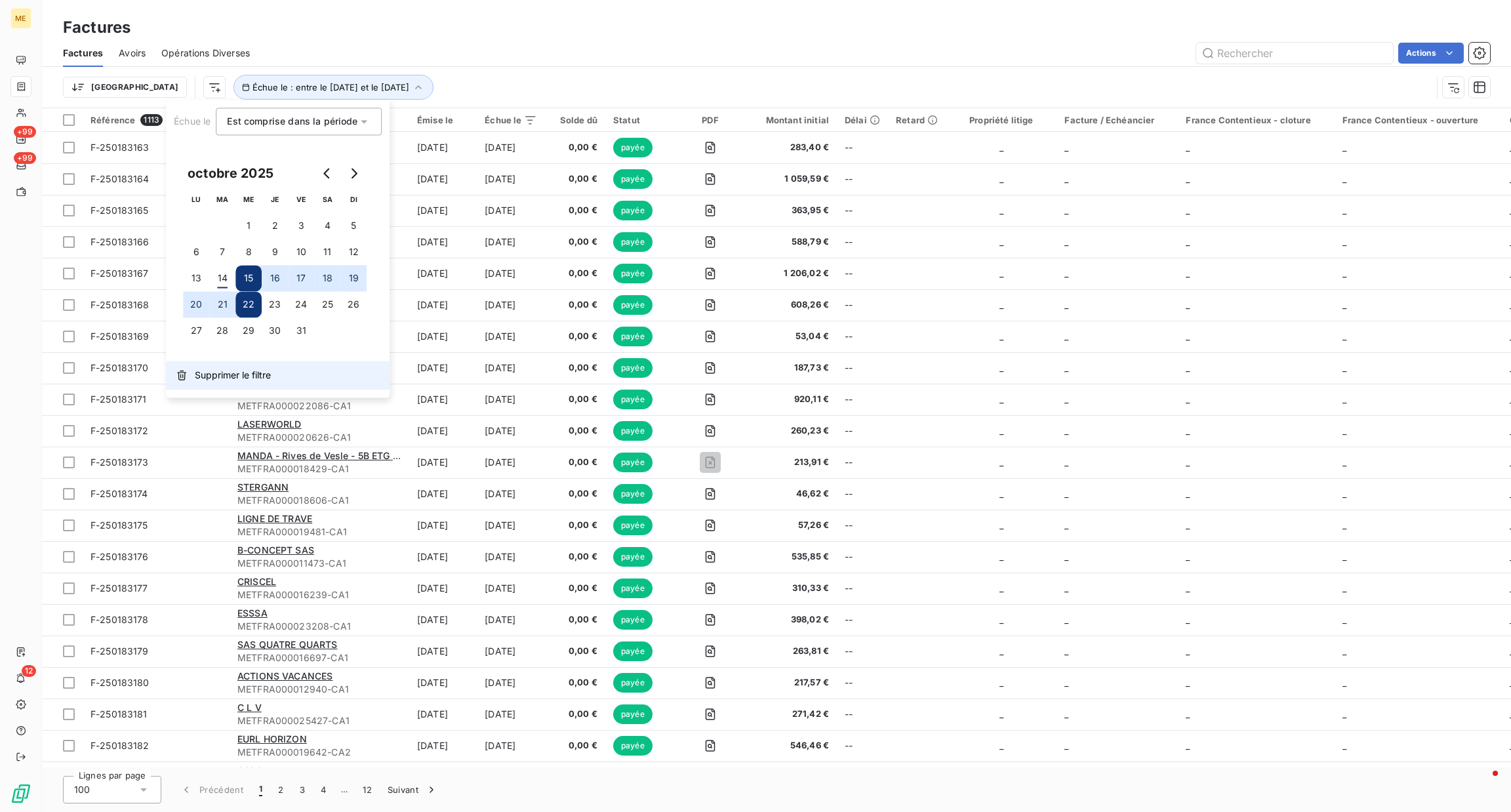
click at [209, 387] on button "Supprimer le filtre" at bounding box center [278, 375] width 224 height 29
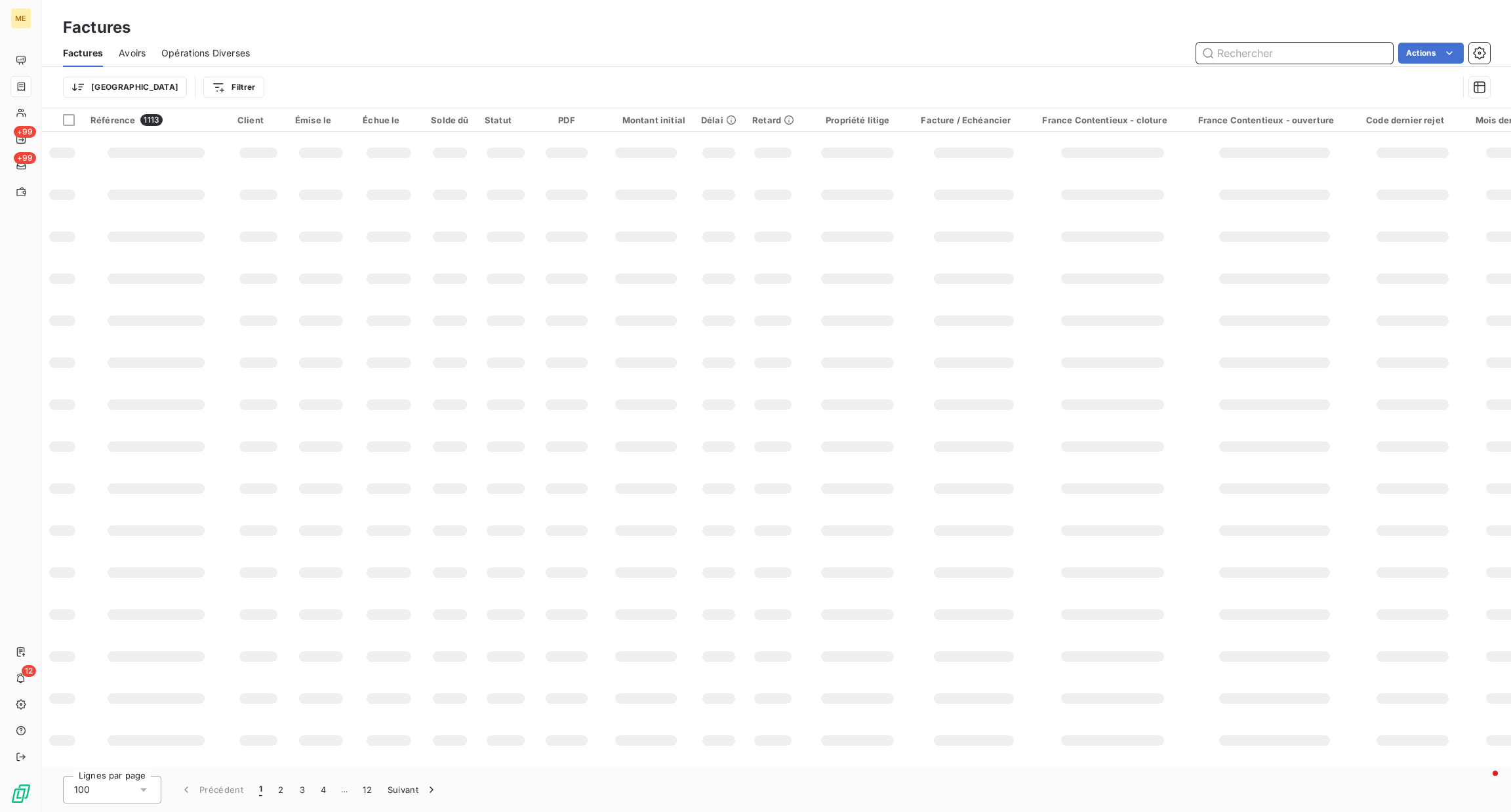
click at [1233, 51] on input "text" at bounding box center [1295, 52] width 197 height 21
paste input "F-250175781"
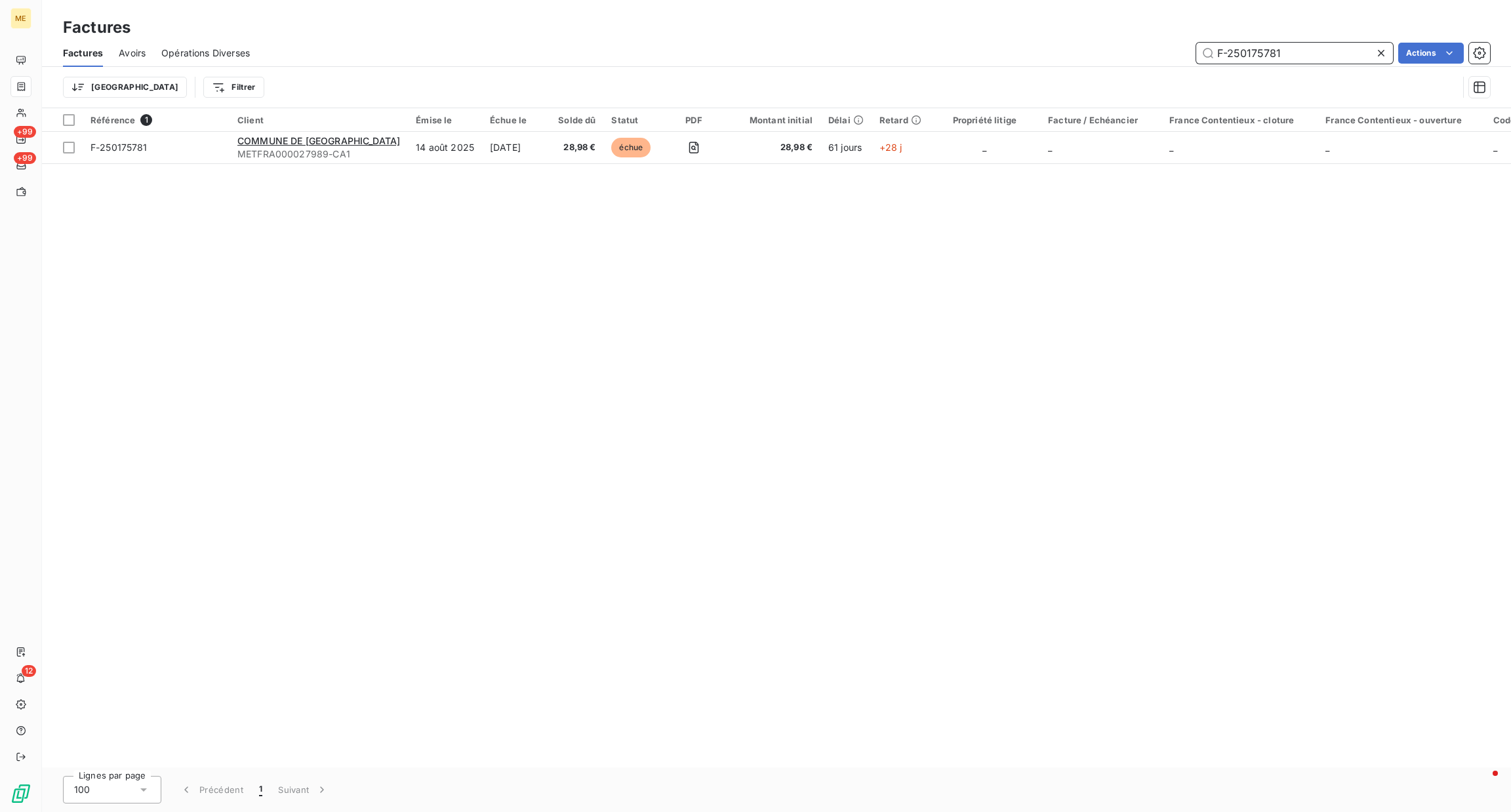
drag, startPoint x: 1300, startPoint y: 48, endPoint x: 989, endPoint y: 52, distance: 311.0
click at [990, 52] on div "F-250175781 Actions" at bounding box center [877, 52] width 1225 height 21
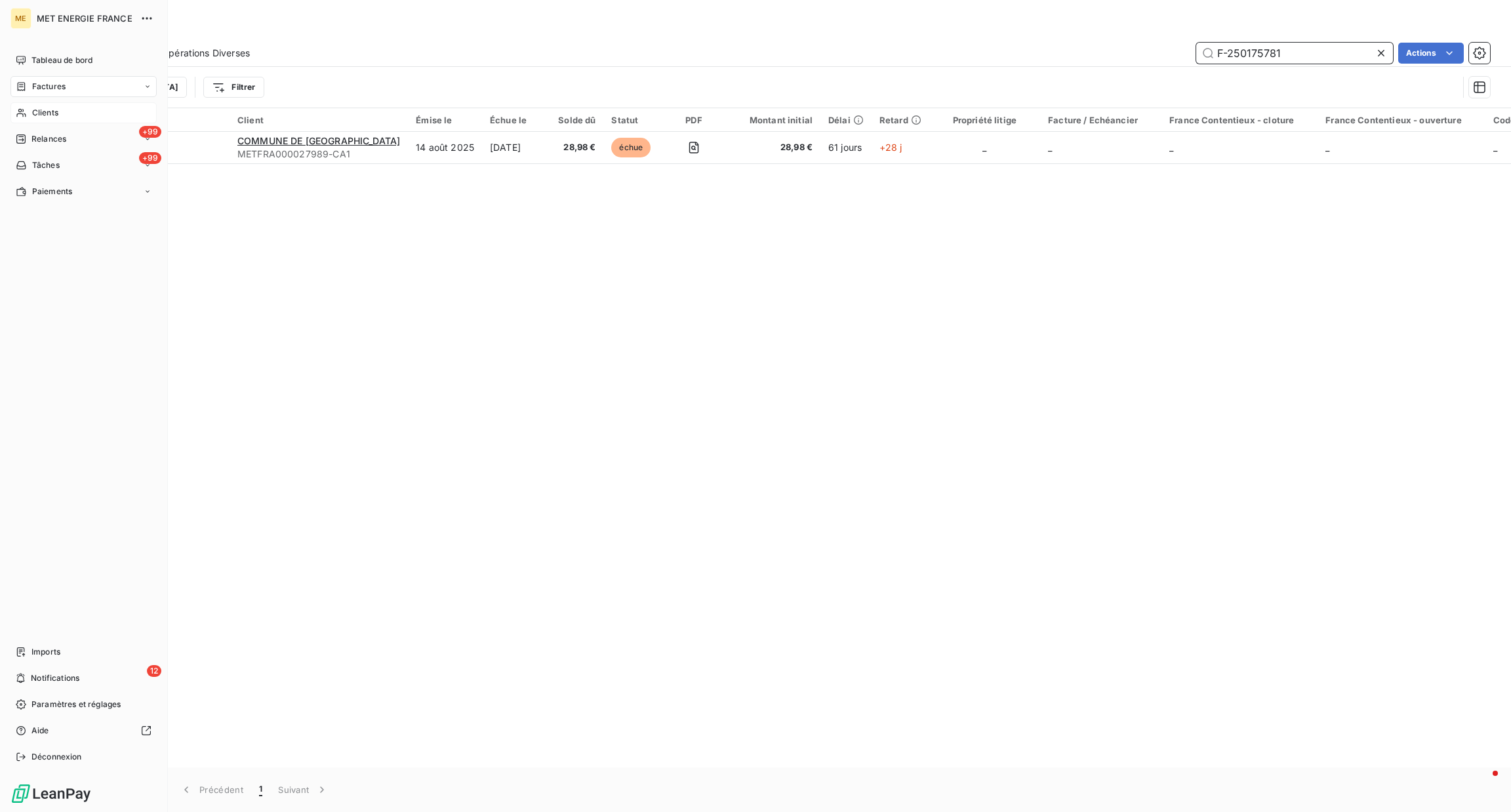
type input "F-250175781"
click at [65, 112] on div "Clients" at bounding box center [84, 112] width 146 height 21
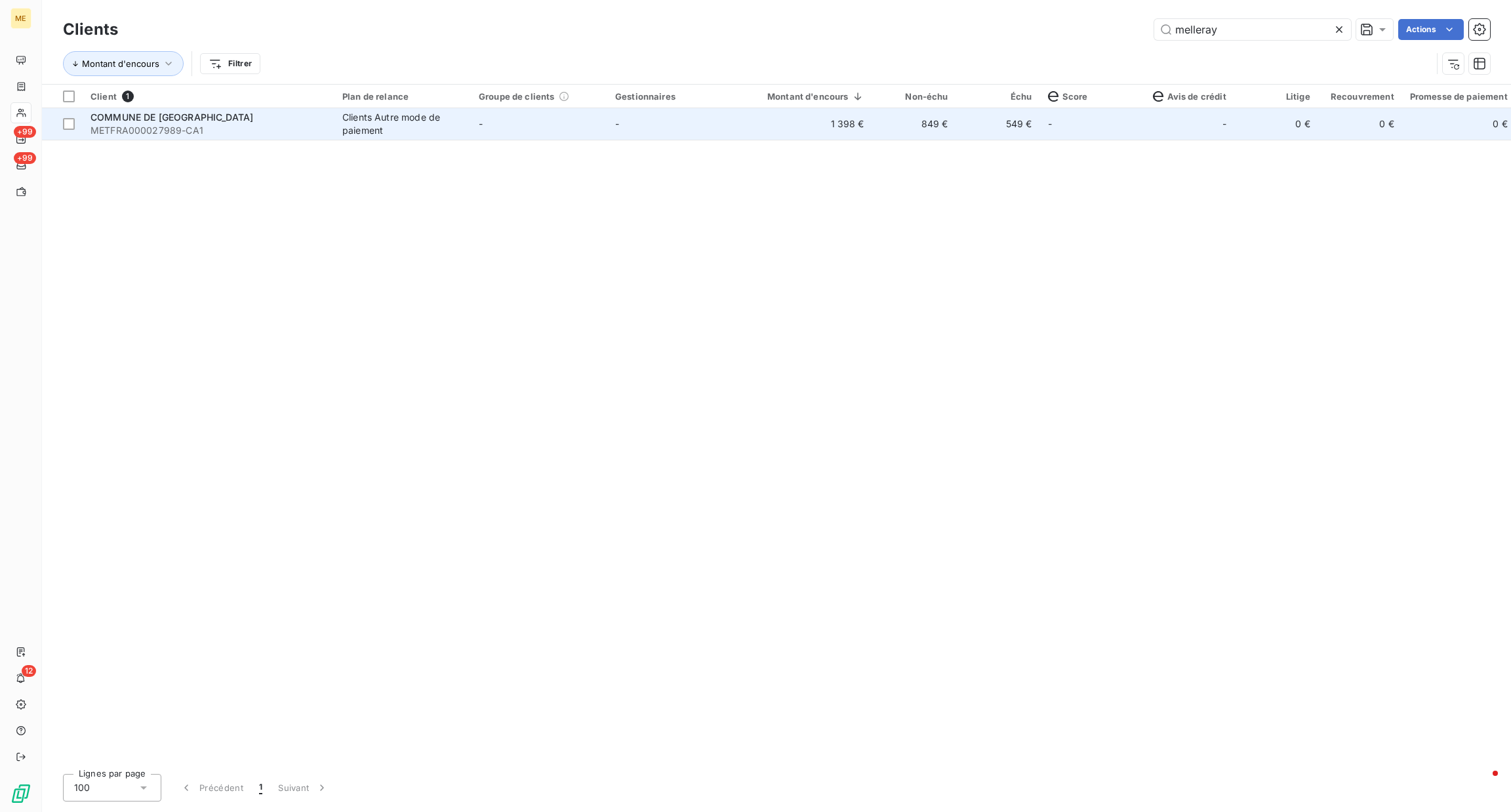
type input "melleray"
click at [310, 133] on span "METFRA000027989-CA1" at bounding box center [208, 130] width 236 height 13
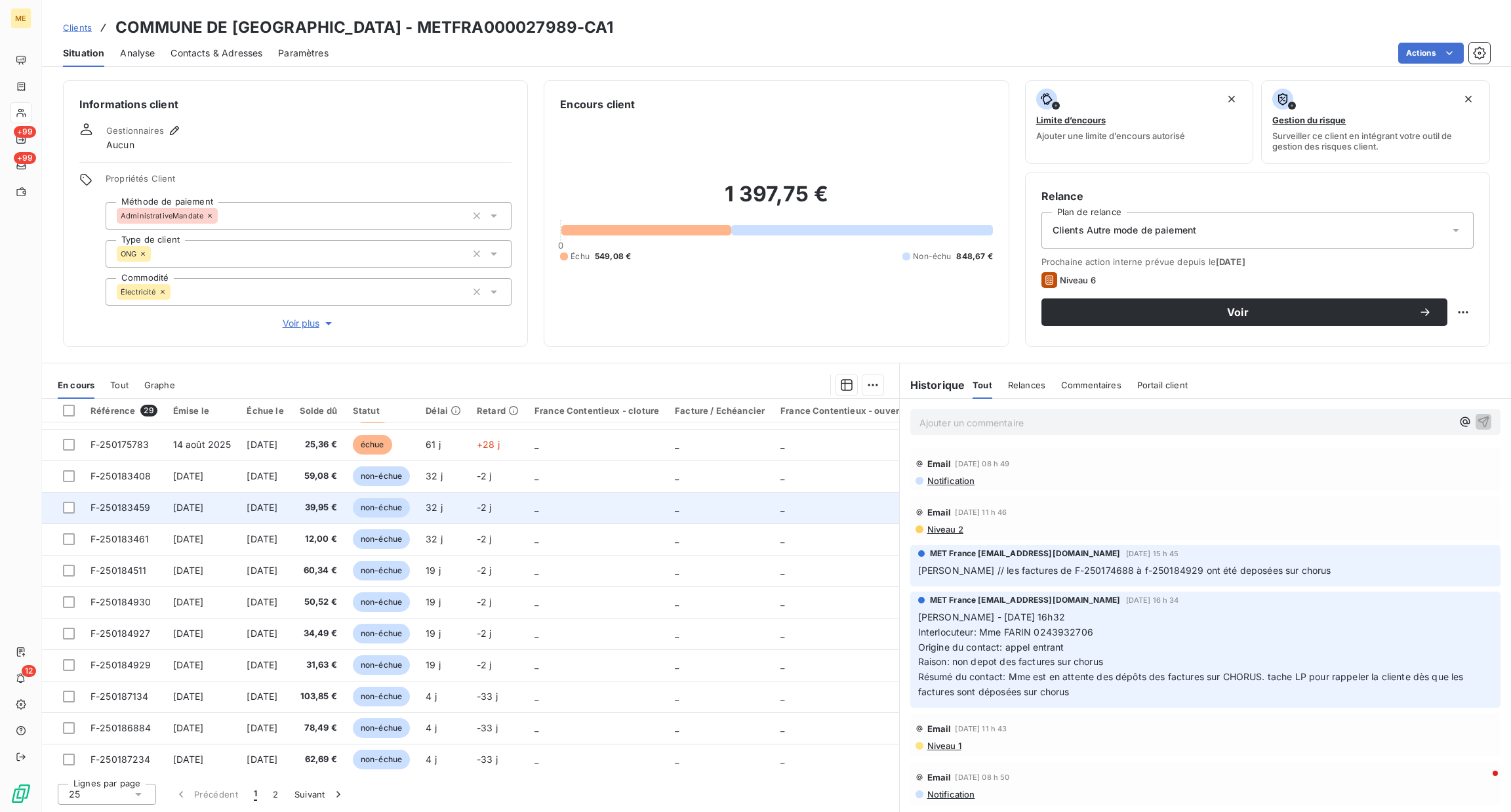
scroll to position [442, 0]
